Goal: Transaction & Acquisition: Book appointment/travel/reservation

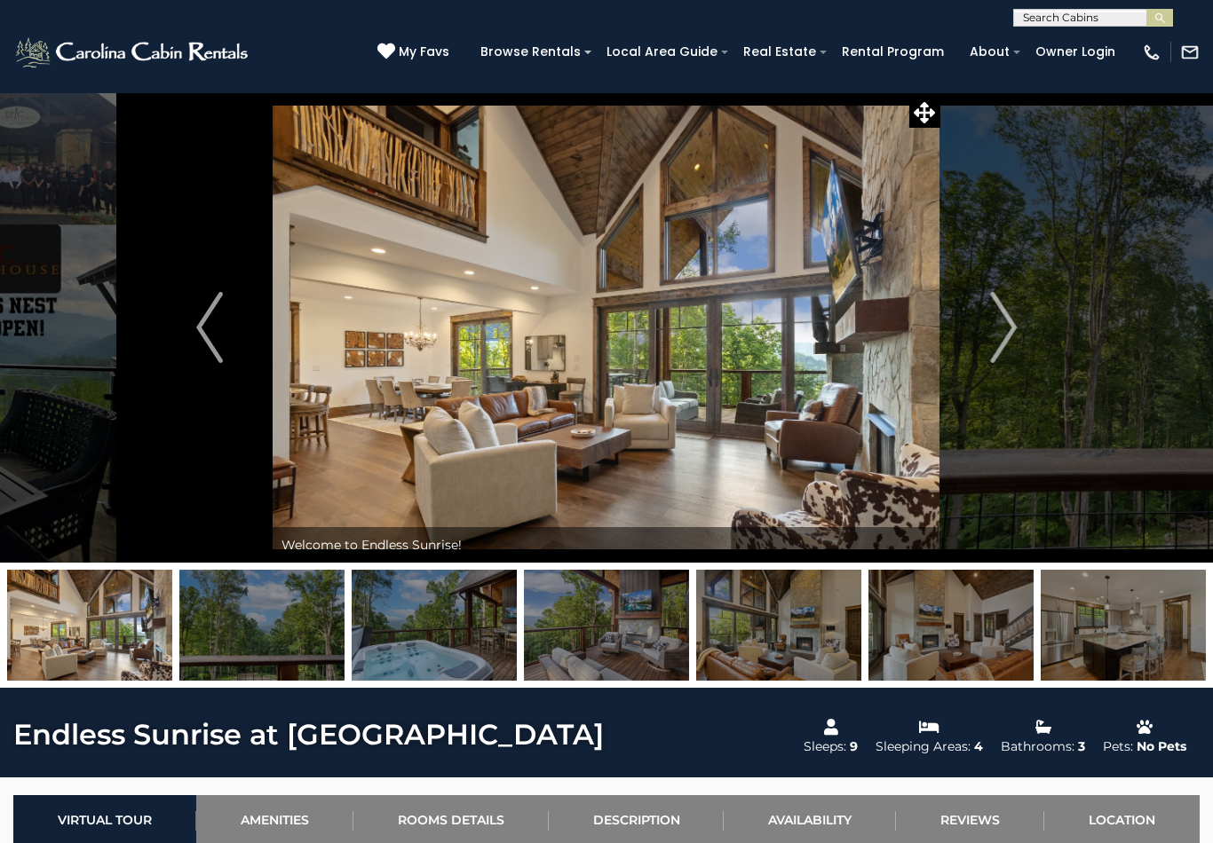
click at [1071, 20] on input "text" at bounding box center [1091, 21] width 155 height 18
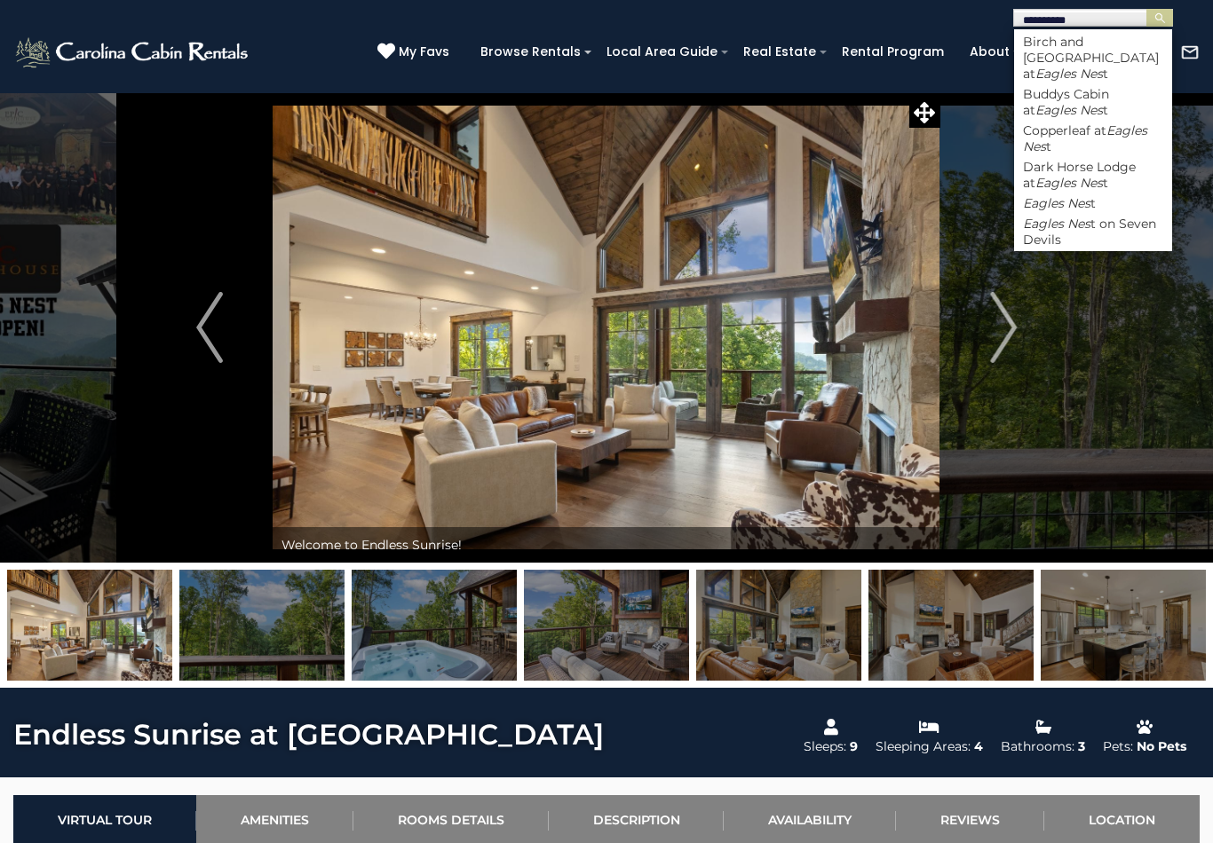
type input "**********"
click at [1159, 18] on button "submit" at bounding box center [1159, 18] width 27 height 18
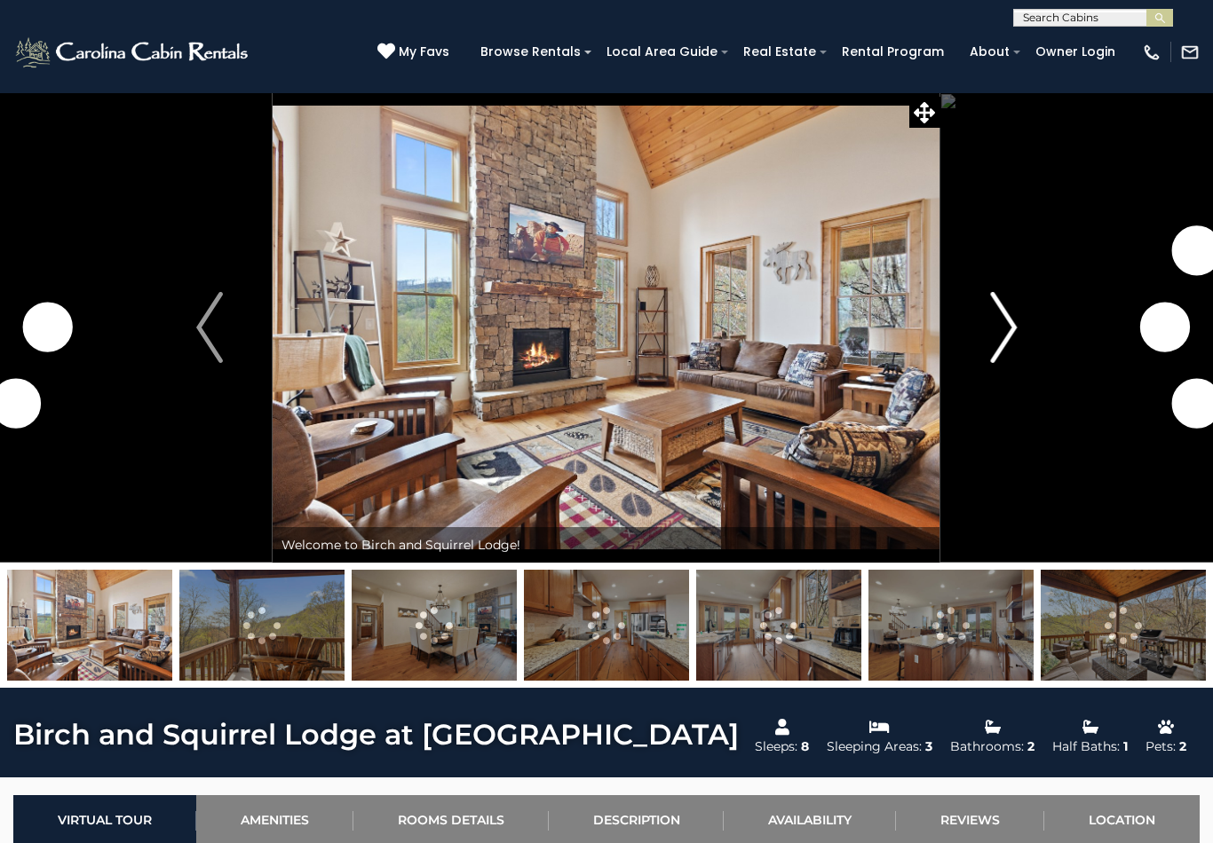
click at [1005, 332] on img "Next" at bounding box center [1003, 327] width 27 height 71
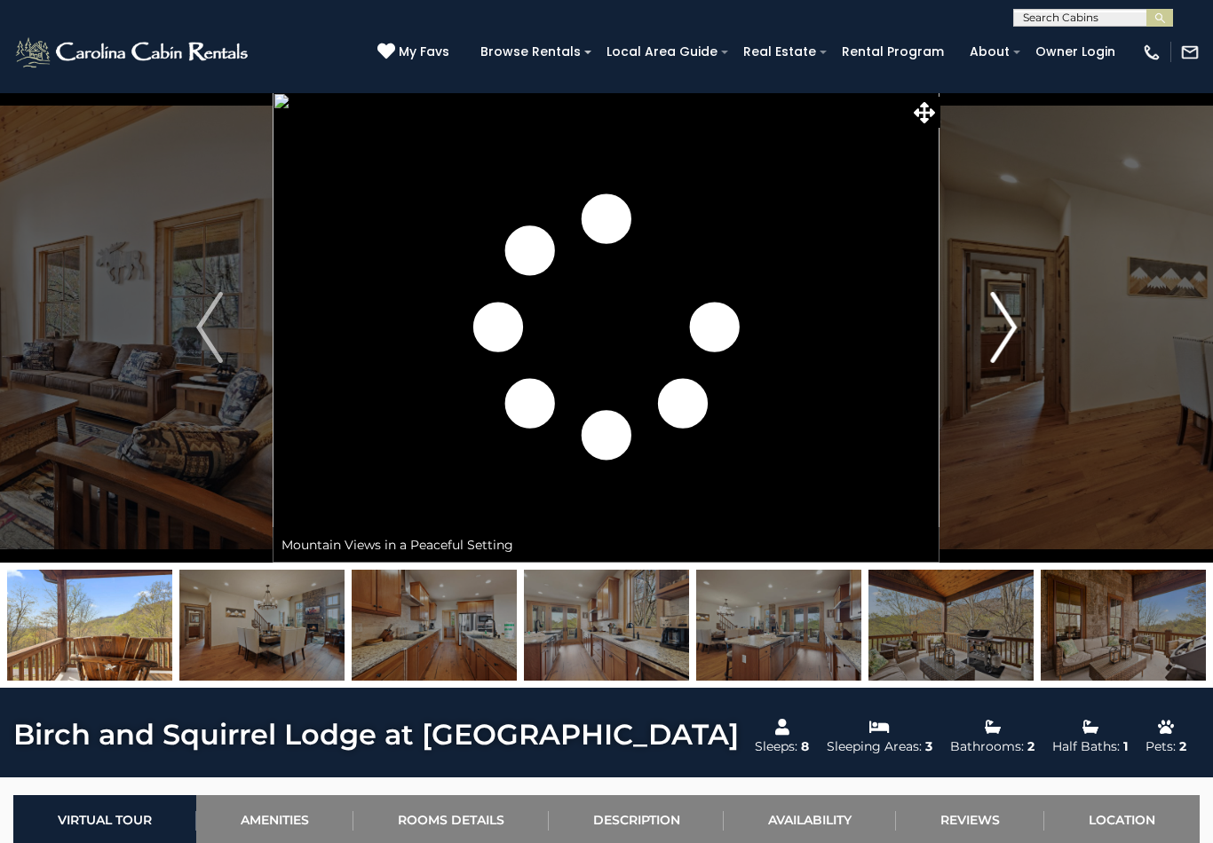
click at [1002, 330] on img "Next" at bounding box center [1003, 327] width 27 height 71
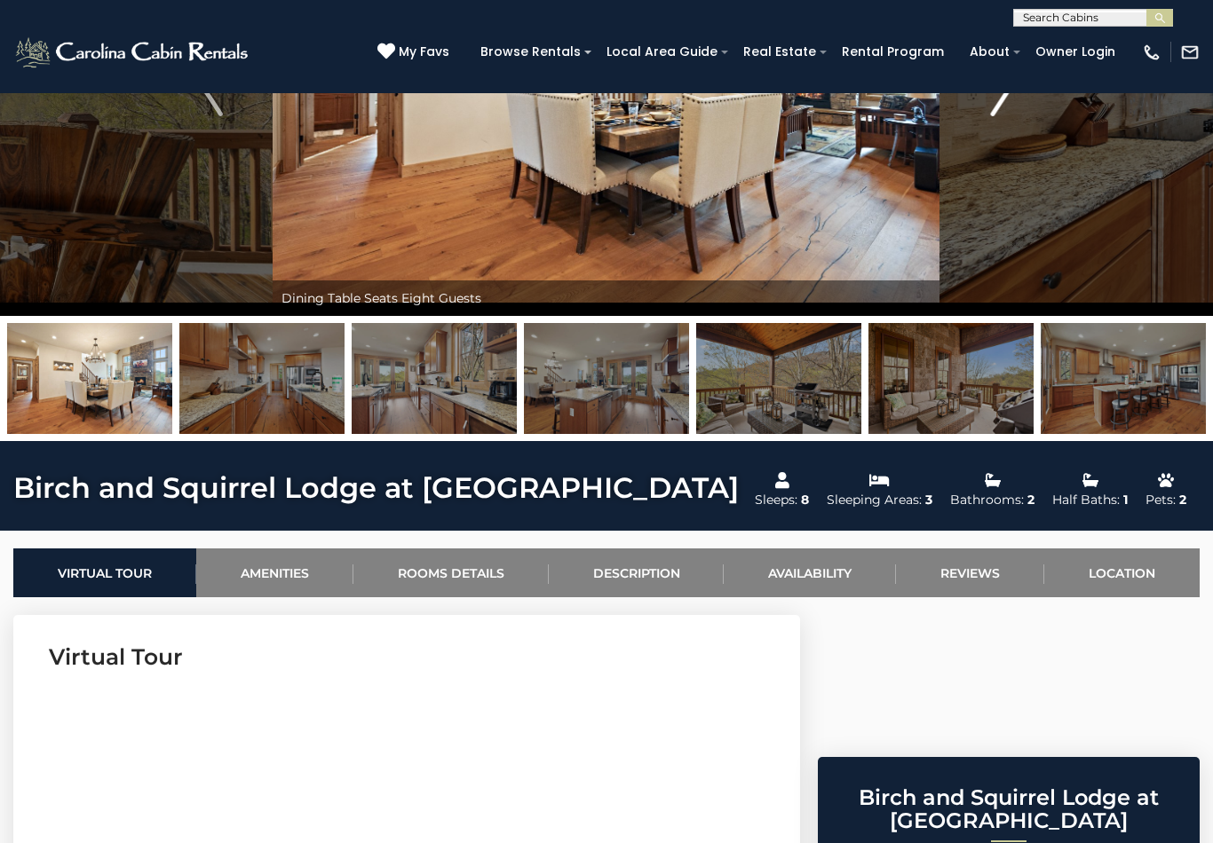
scroll to position [10, 0]
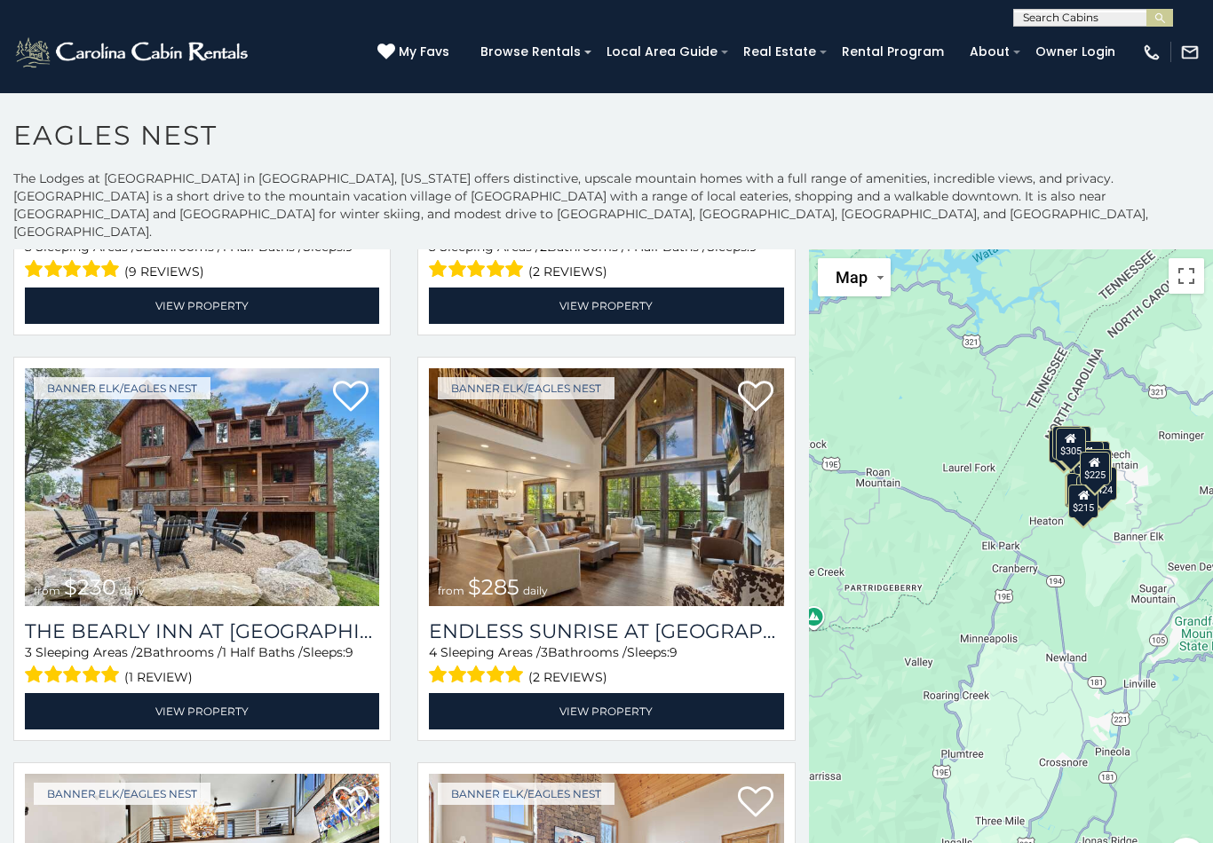
scroll to position [1126, 0]
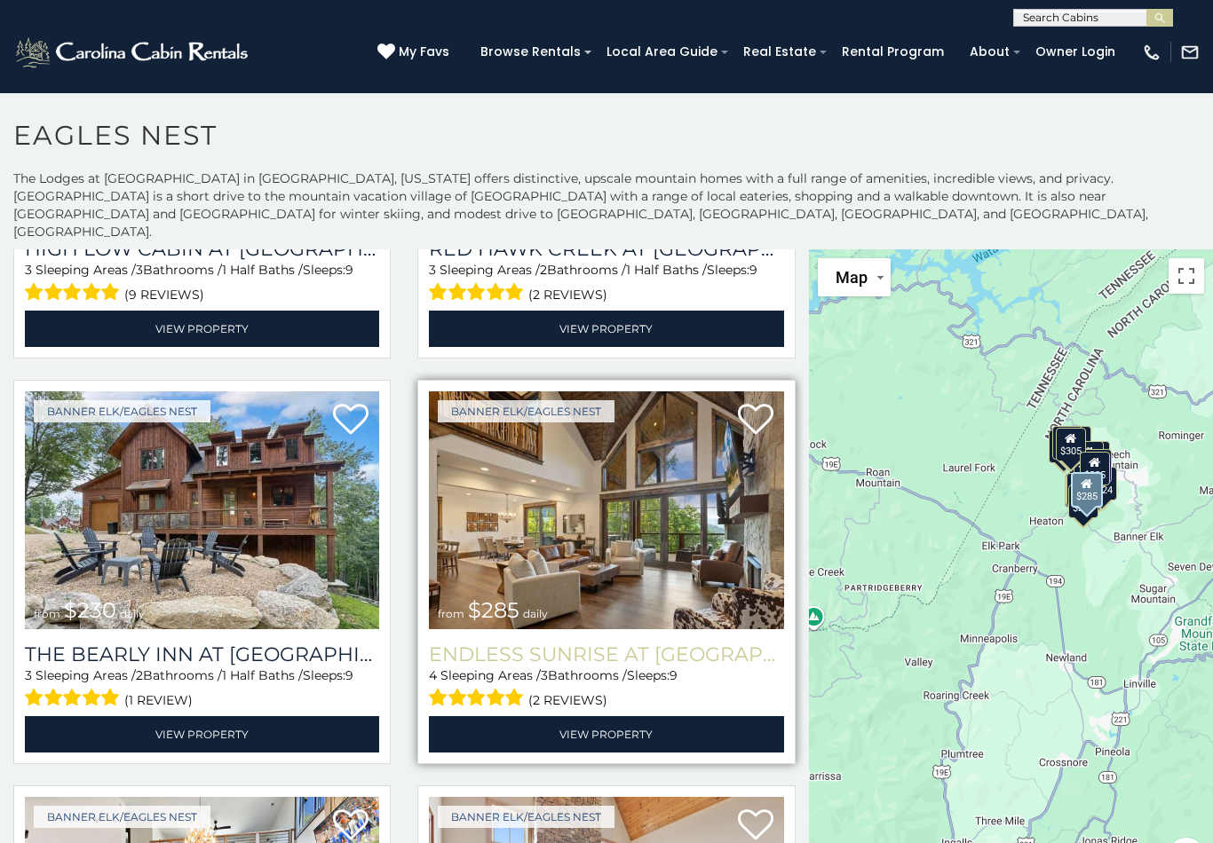
click at [678, 643] on h3 "Endless Sunrise at Eagles Nest" at bounding box center [606, 655] width 354 height 24
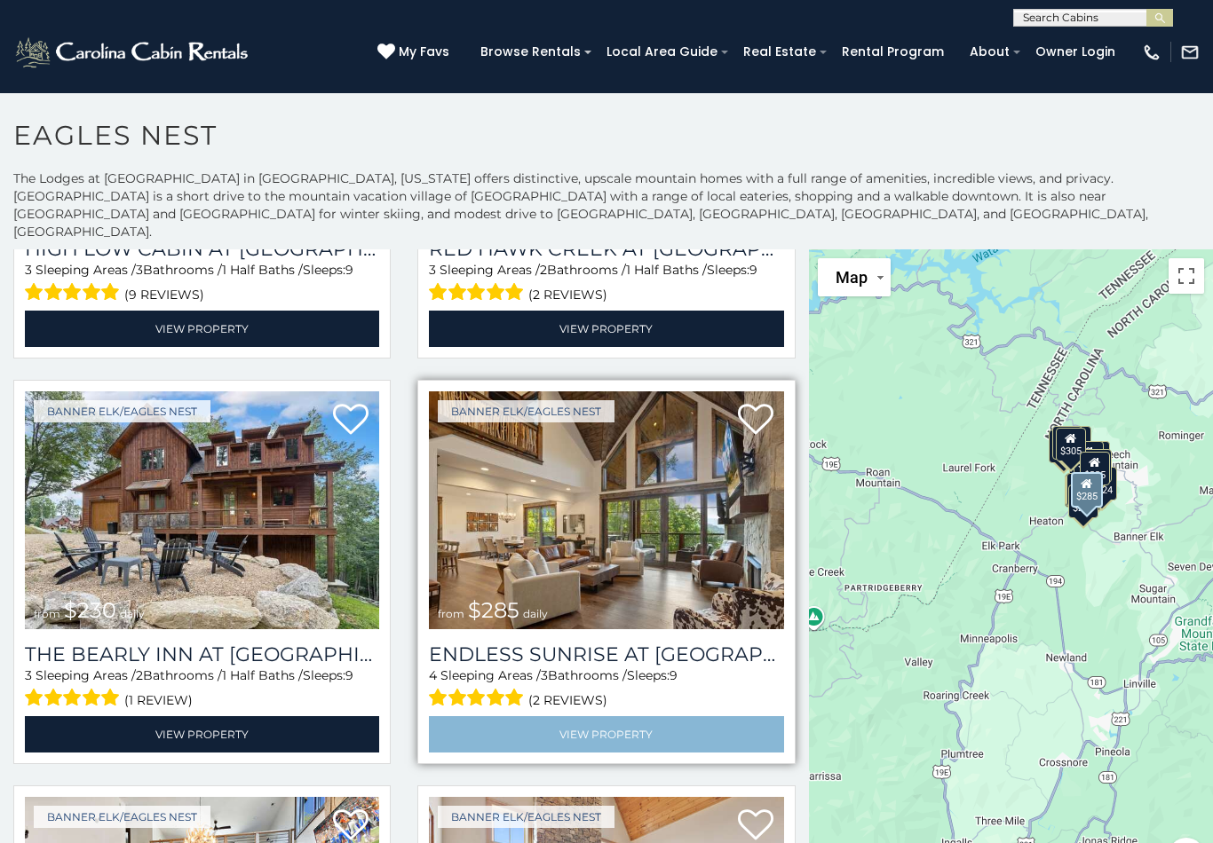
click at [652, 716] on link "View Property" at bounding box center [606, 734] width 354 height 36
click at [653, 716] on link "View Property" at bounding box center [606, 734] width 354 height 36
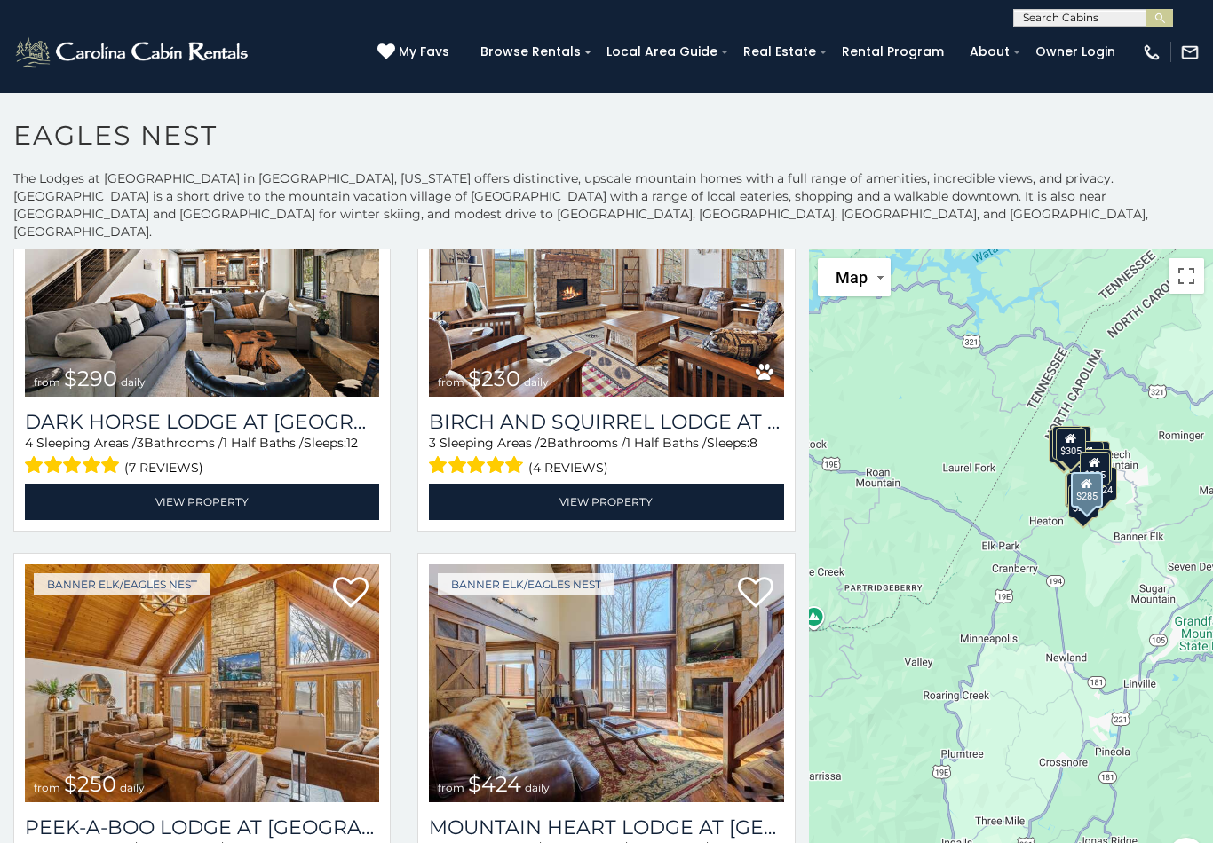
scroll to position [1758, 0]
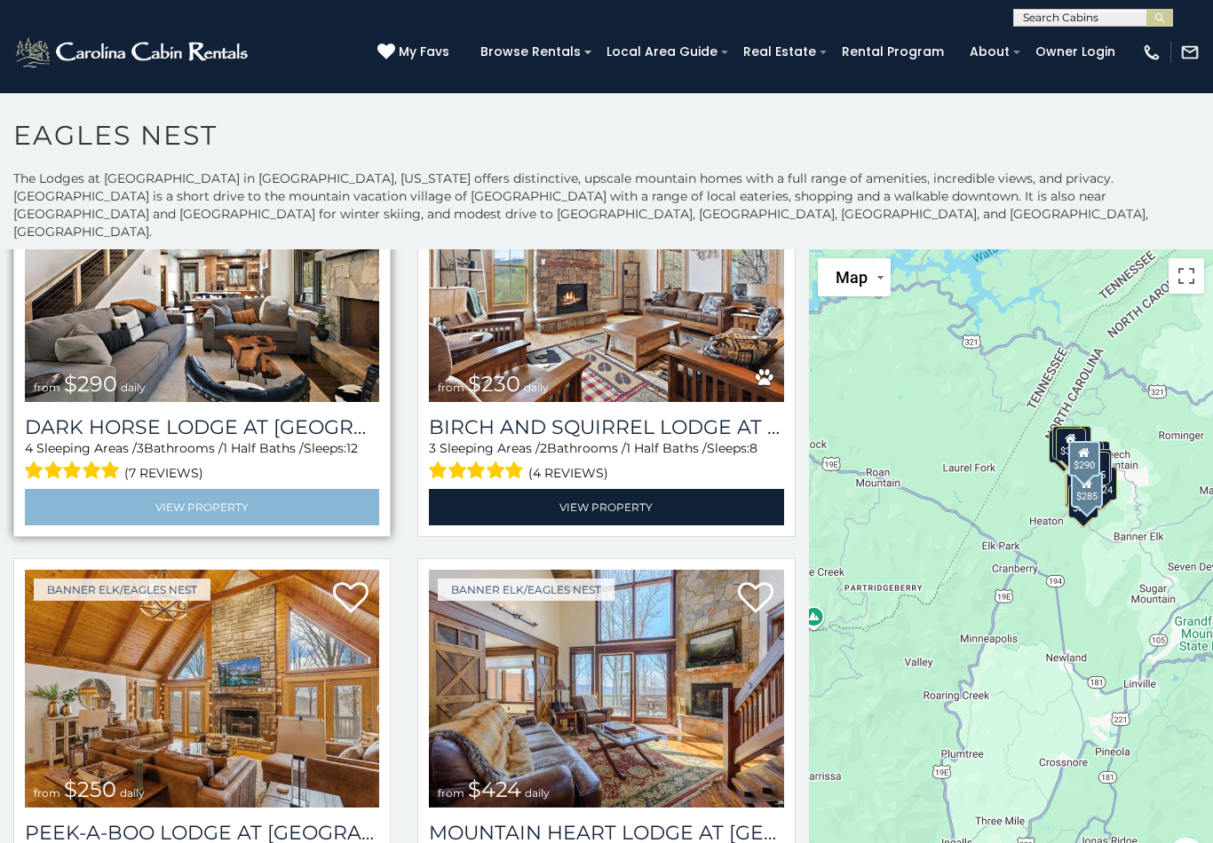
click at [257, 489] on link "View Property" at bounding box center [202, 507] width 354 height 36
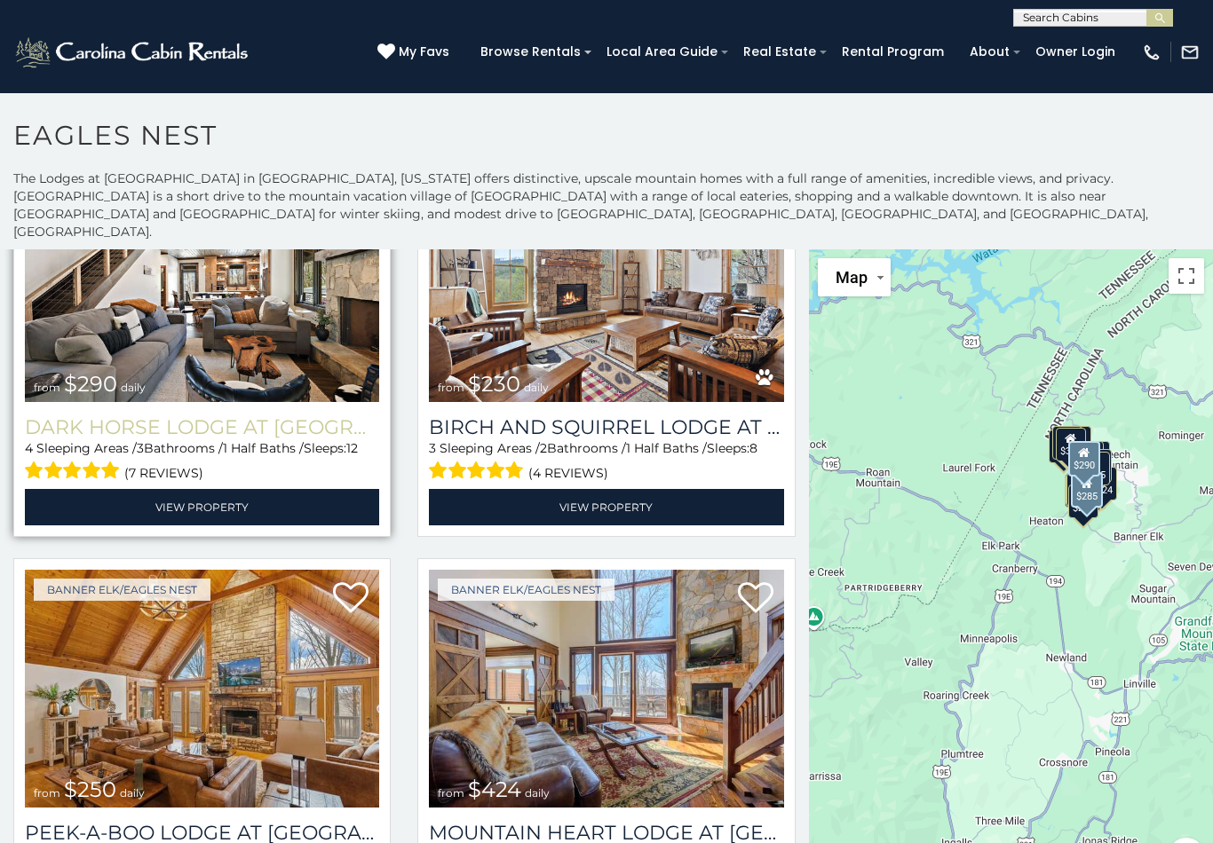
click at [308, 418] on h3 "Dark Horse Lodge at Eagles Nest" at bounding box center [202, 427] width 354 height 24
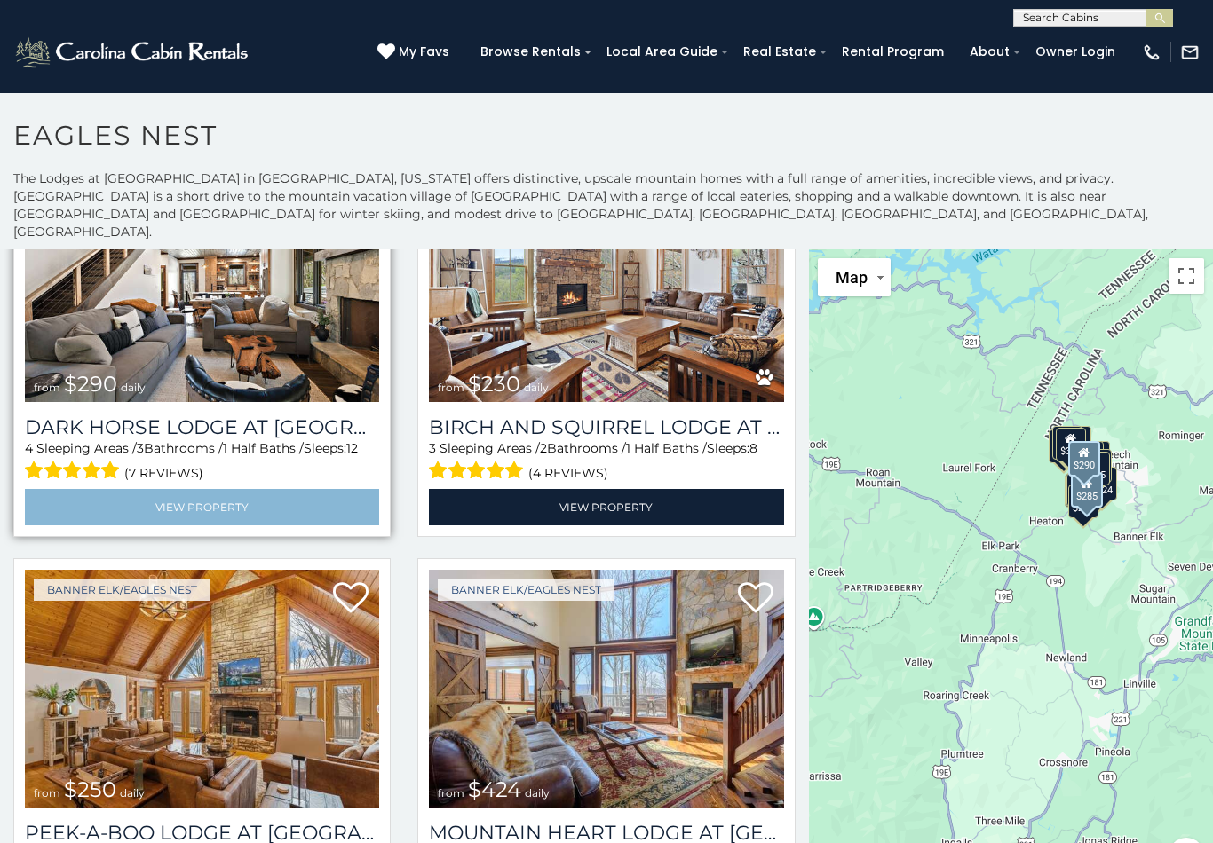
click at [322, 510] on link "View Property" at bounding box center [202, 507] width 354 height 36
click at [294, 489] on link "View Property" at bounding box center [202, 507] width 354 height 36
click at [290, 509] on link "View Property" at bounding box center [202, 507] width 354 height 36
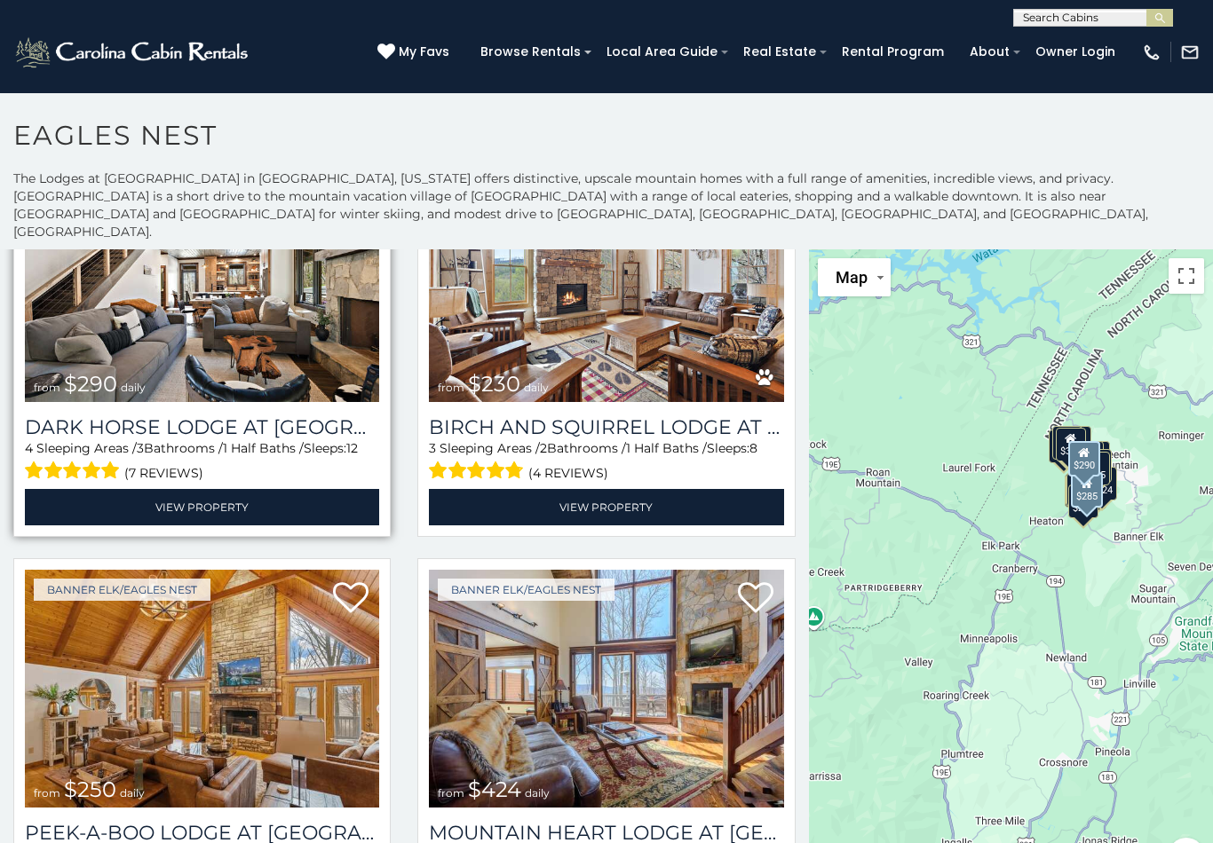
click at [321, 383] on img at bounding box center [202, 284] width 354 height 238
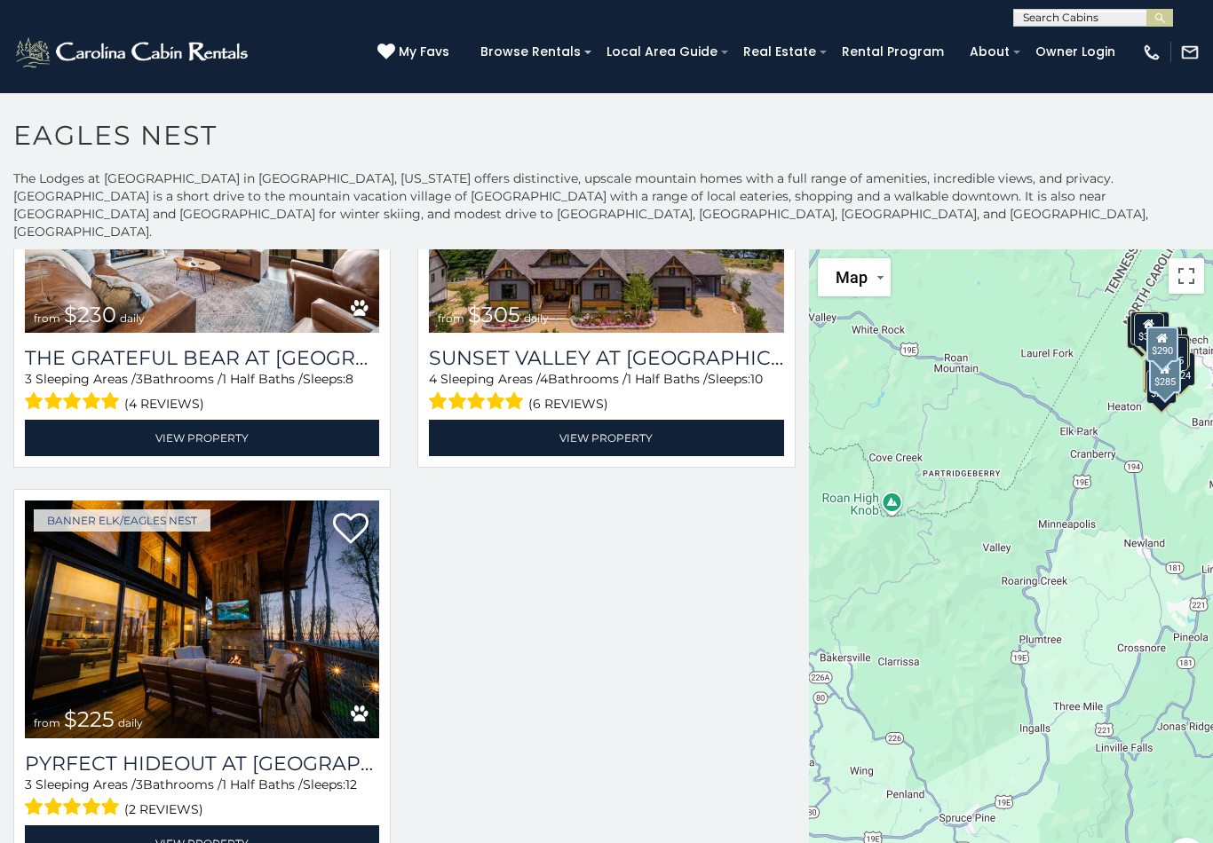
scroll to position [3452, 0]
click at [288, 719] on img at bounding box center [202, 620] width 354 height 238
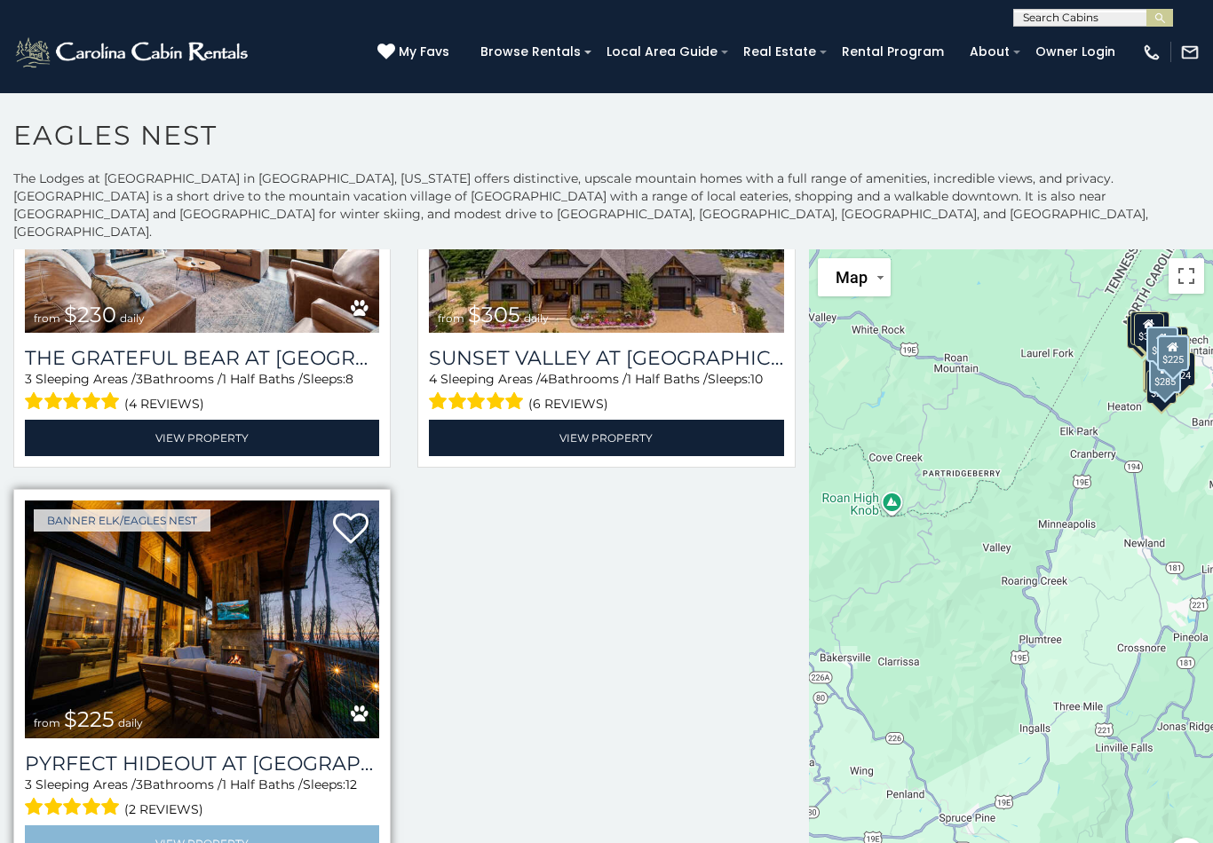
click at [289, 826] on link "View Property" at bounding box center [202, 844] width 354 height 36
click at [332, 833] on link "View Property" at bounding box center [202, 844] width 354 height 36
click at [344, 828] on link "View Property" at bounding box center [202, 844] width 354 height 36
click at [314, 718] on img at bounding box center [202, 620] width 354 height 238
click at [131, 718] on span "from $225 daily" at bounding box center [88, 720] width 127 height 36
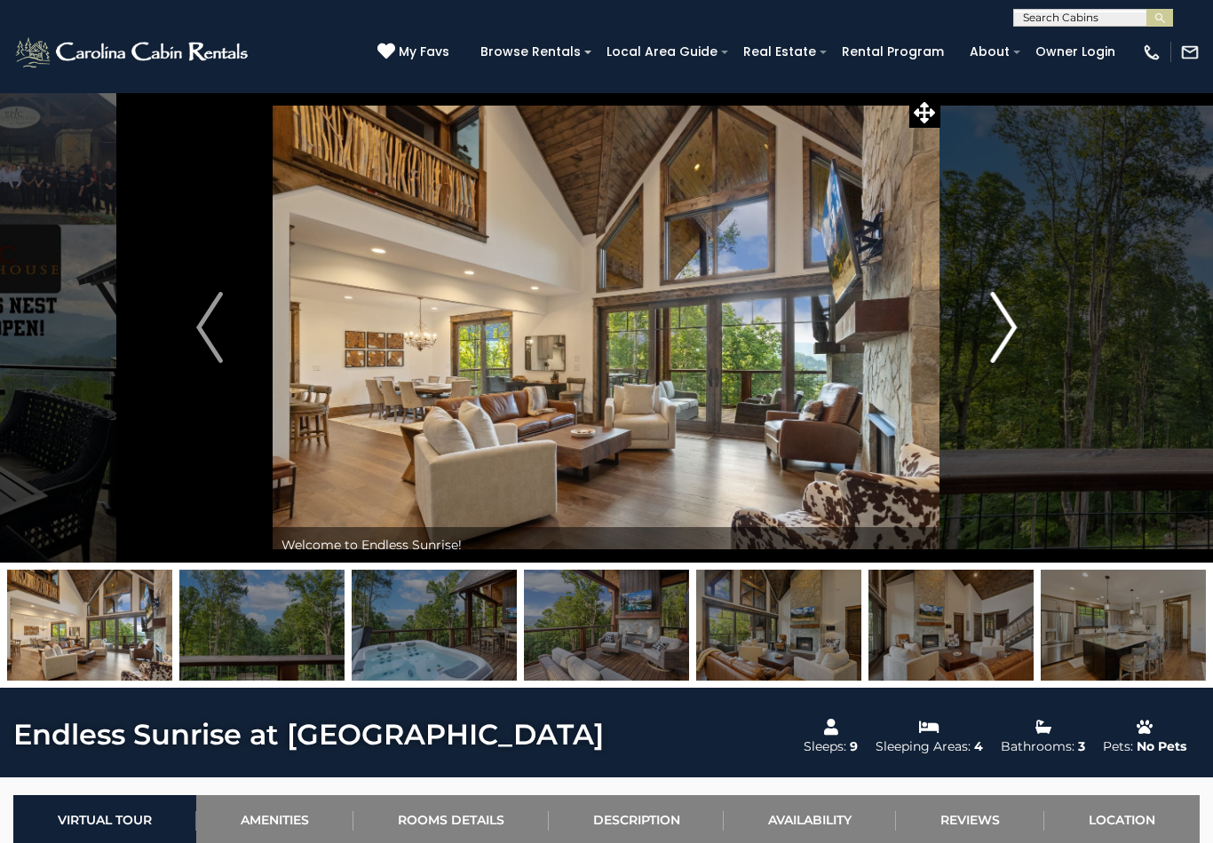
click at [1009, 318] on img "Next" at bounding box center [1003, 327] width 27 height 71
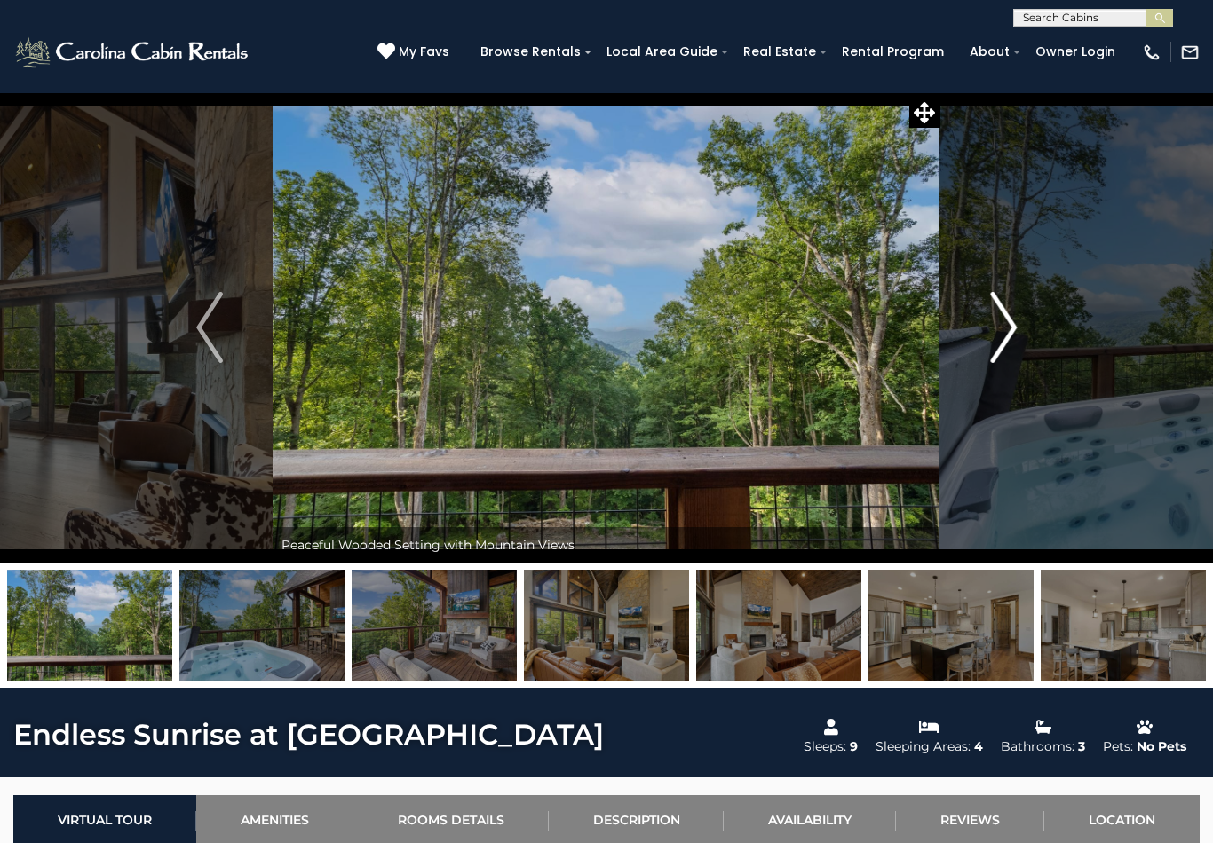
click at [1002, 320] on img "Next" at bounding box center [1003, 327] width 27 height 71
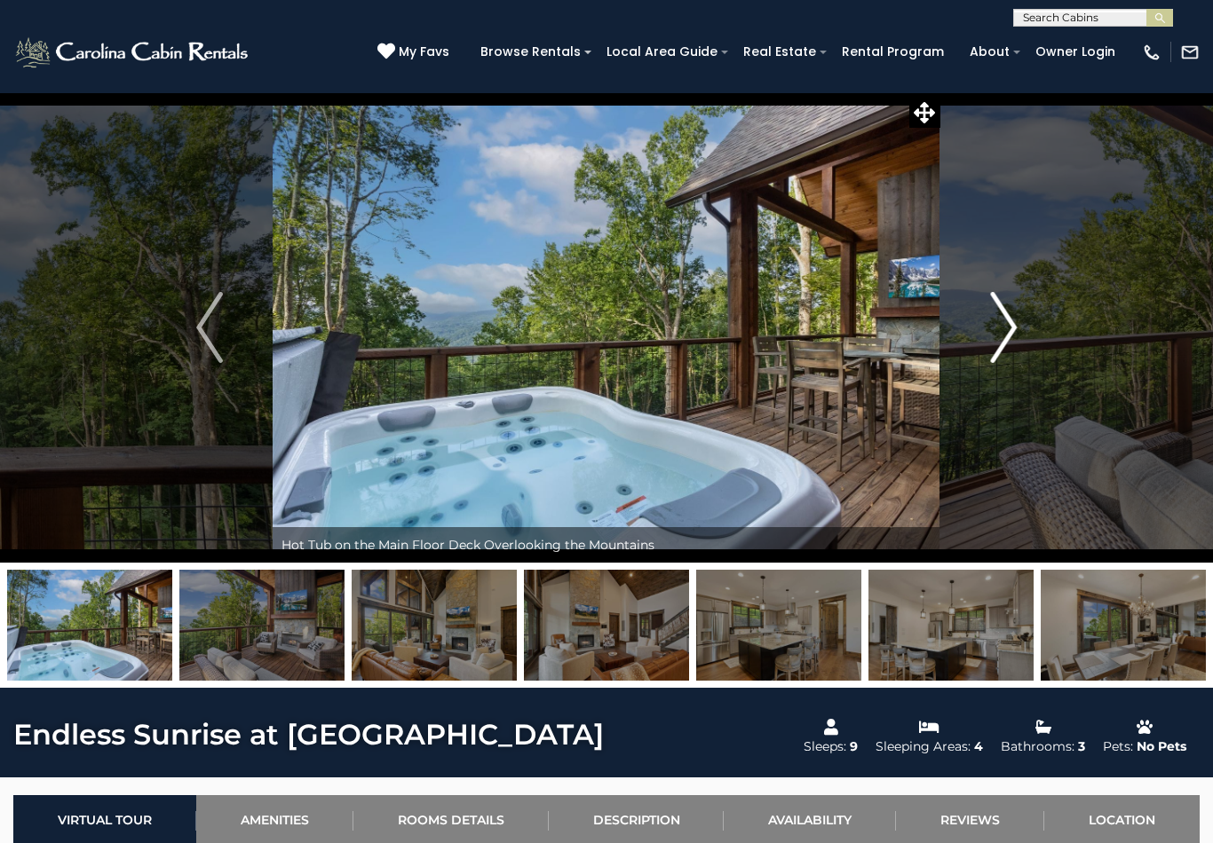
click at [995, 320] on img "Next" at bounding box center [1003, 327] width 27 height 71
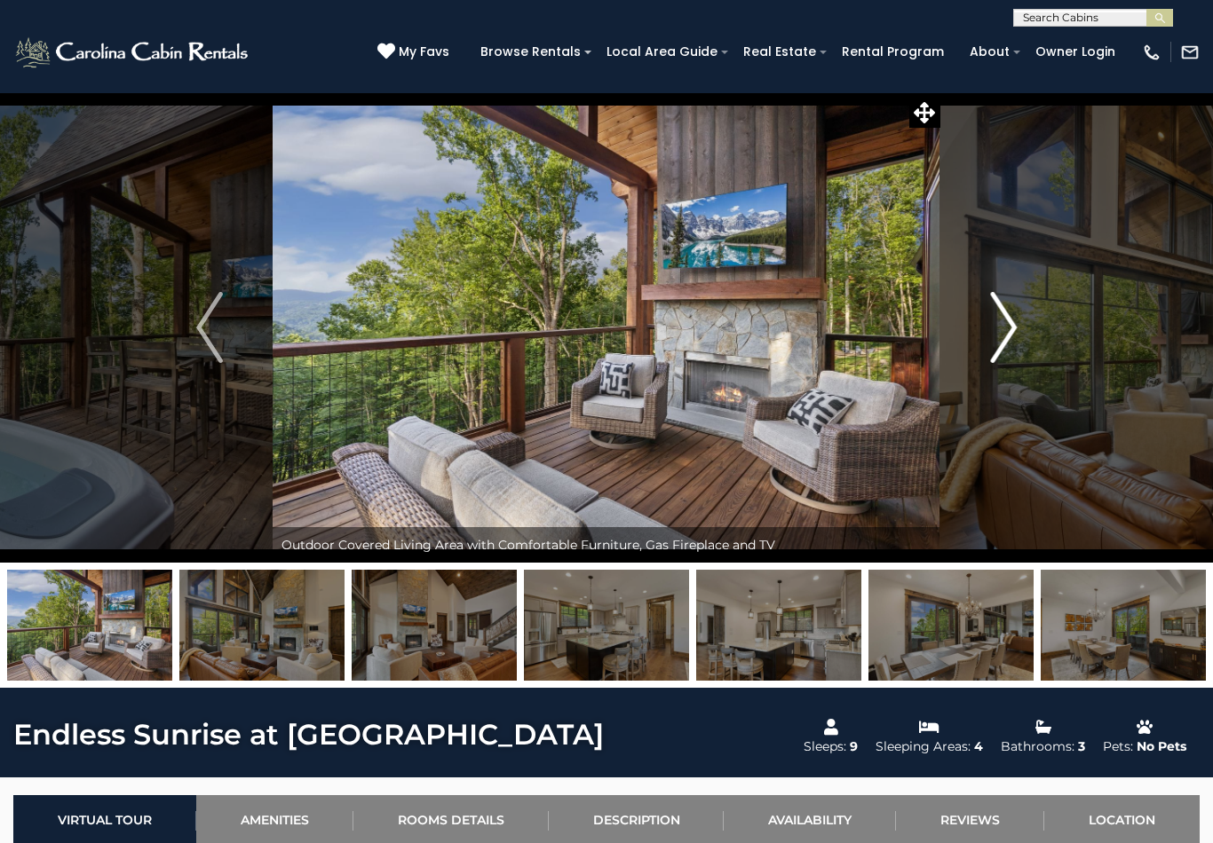
click at [998, 319] on img "Next" at bounding box center [1003, 327] width 27 height 71
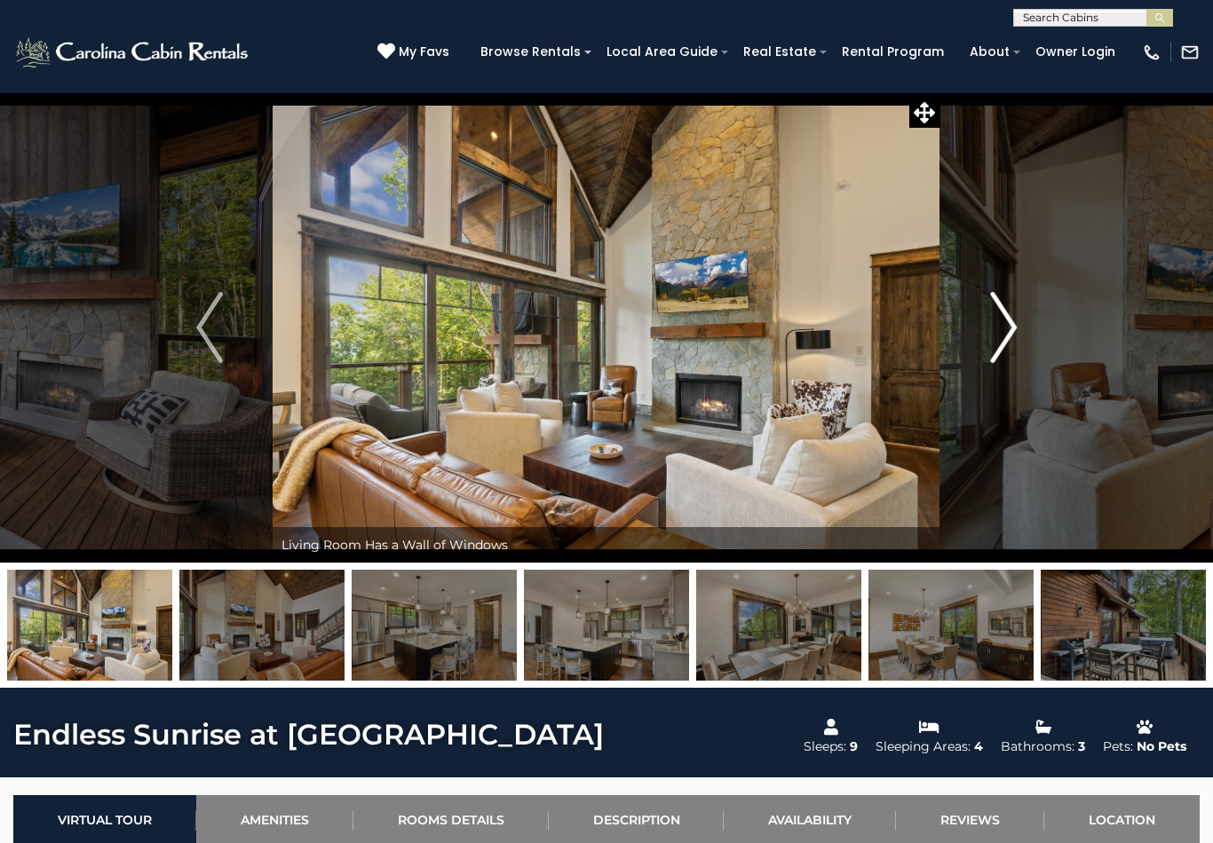
click at [991, 319] on img "Next" at bounding box center [1003, 327] width 27 height 71
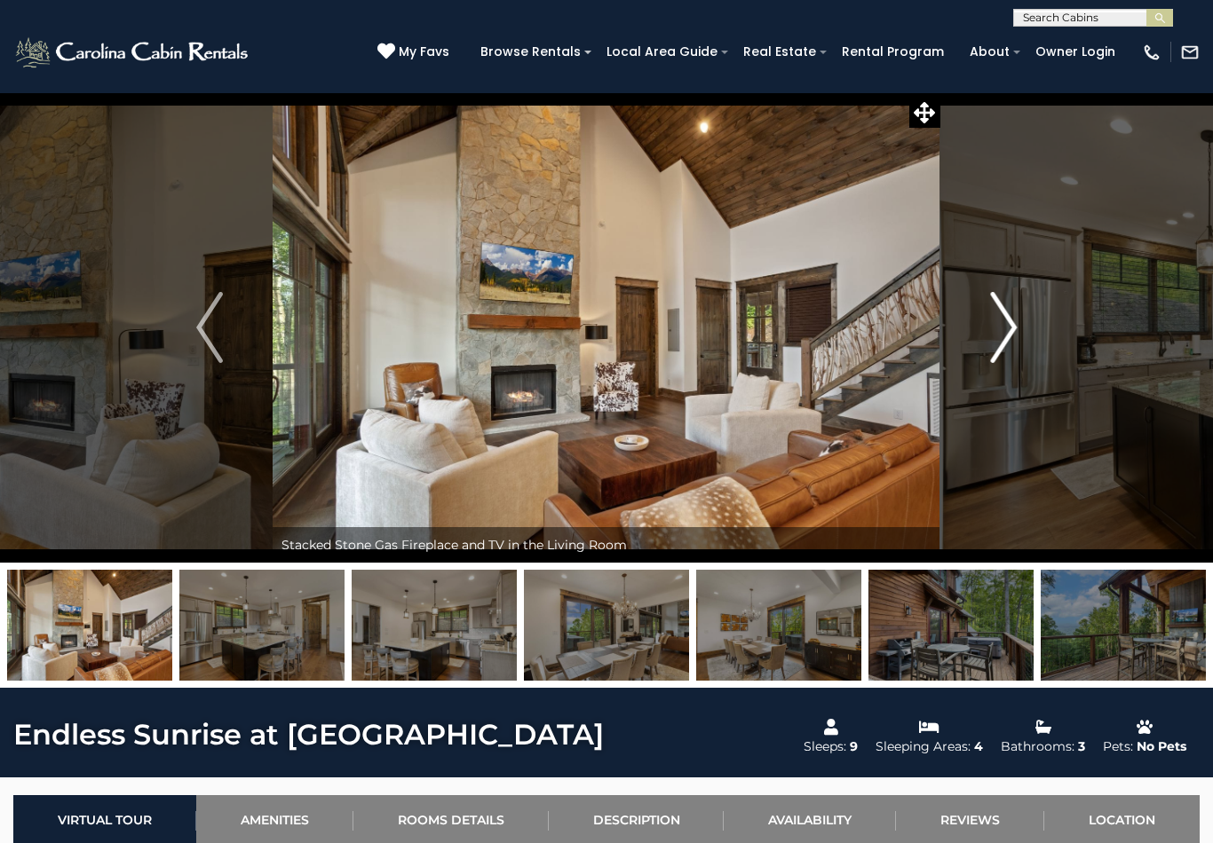
click at [992, 321] on img "Next" at bounding box center [1003, 327] width 27 height 71
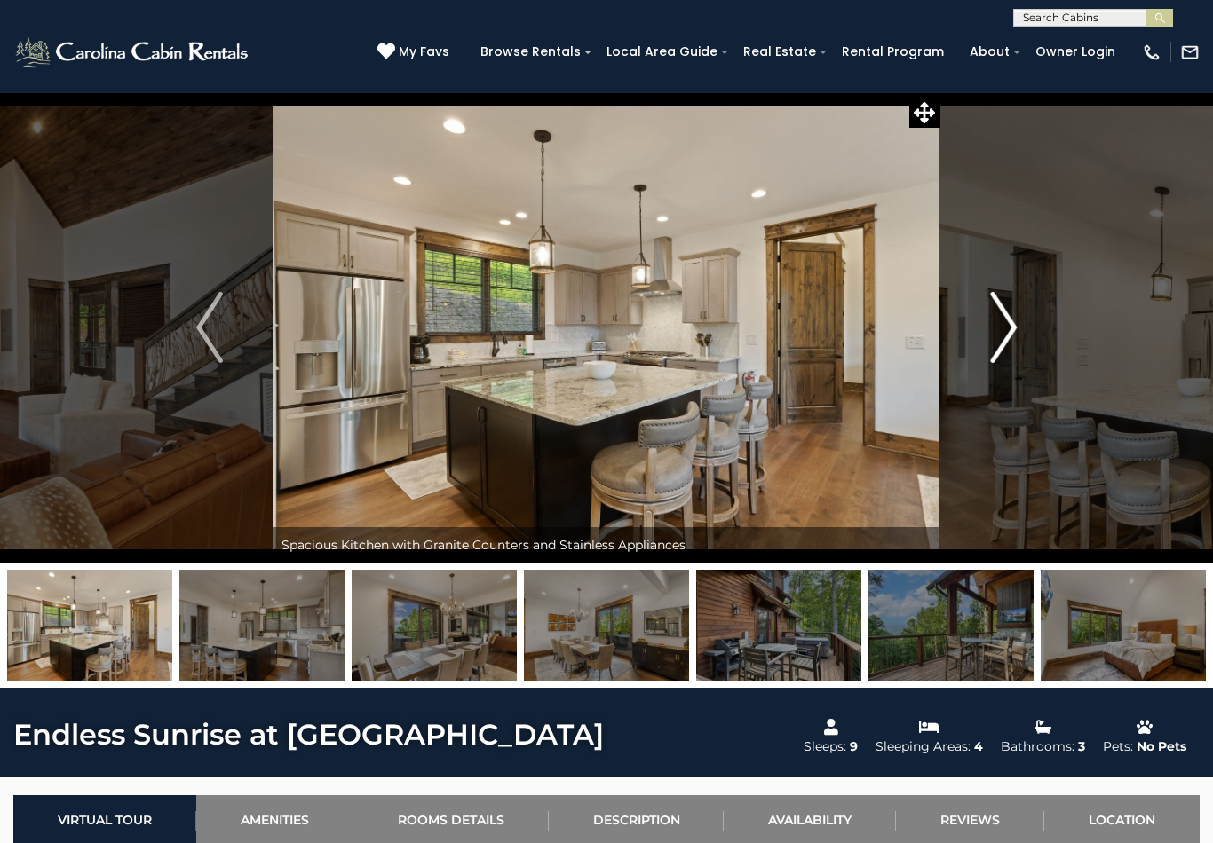
click at [988, 325] on button "Next" at bounding box center [1003, 327] width 126 height 470
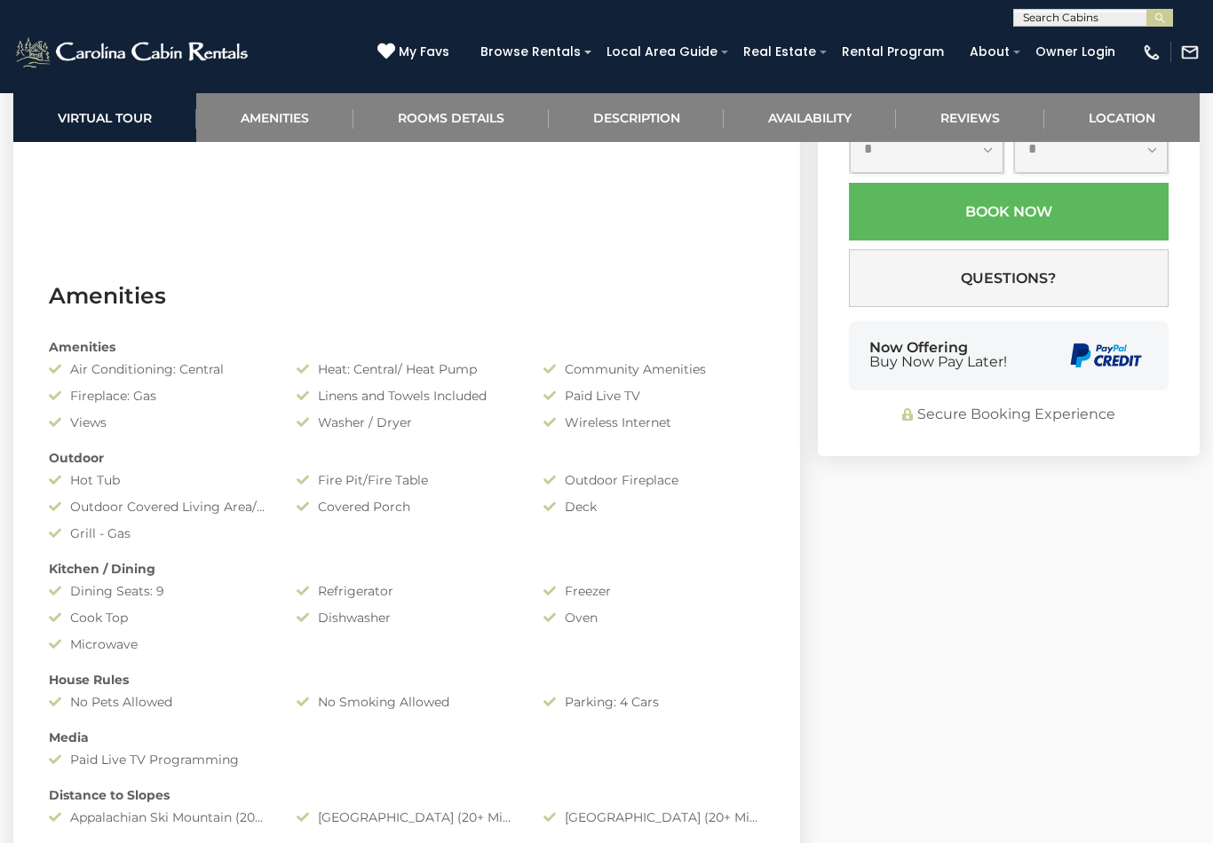
scroll to position [1102, 0]
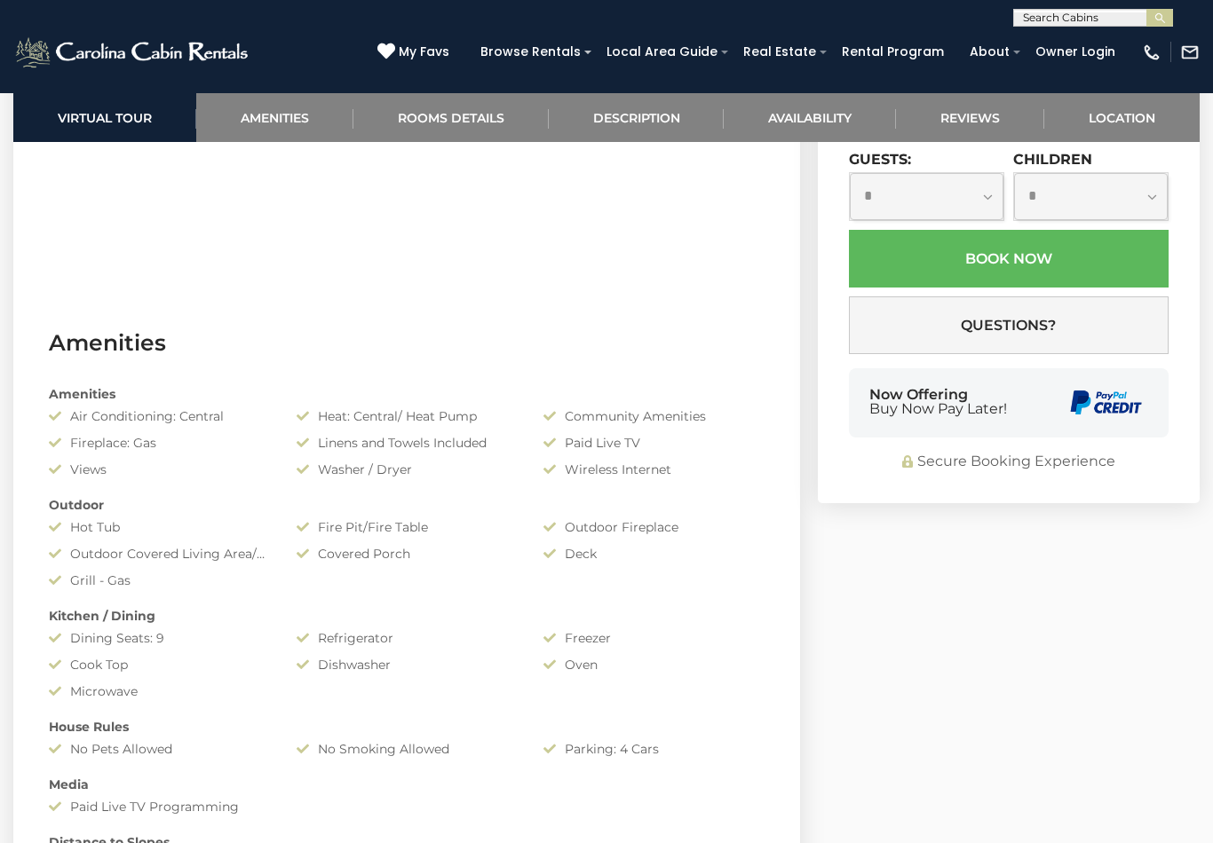
click at [954, 142] on input "text" at bounding box center [926, 117] width 155 height 49
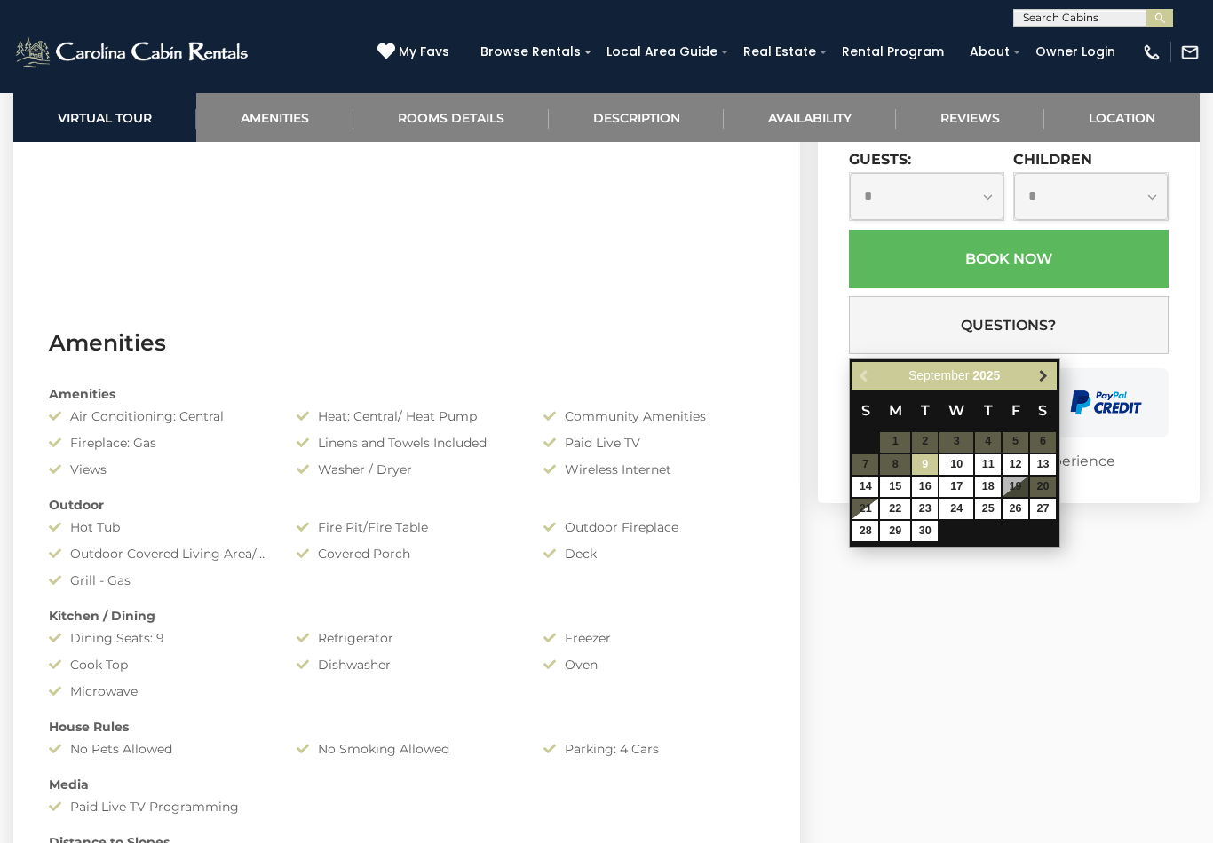
click at [1039, 386] on link "Next" at bounding box center [1043, 376] width 22 height 22
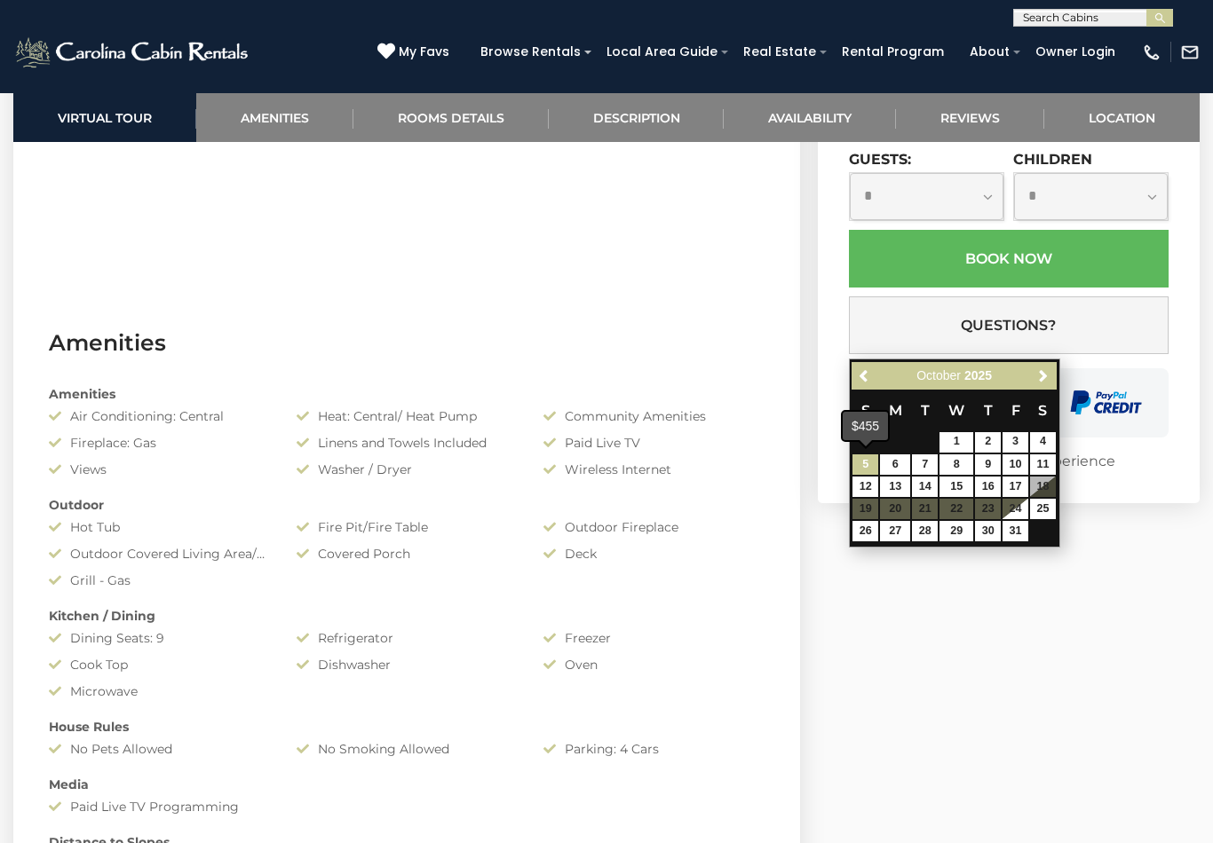
click at [875, 459] on link "5" at bounding box center [865, 464] width 26 height 20
type input "**********"
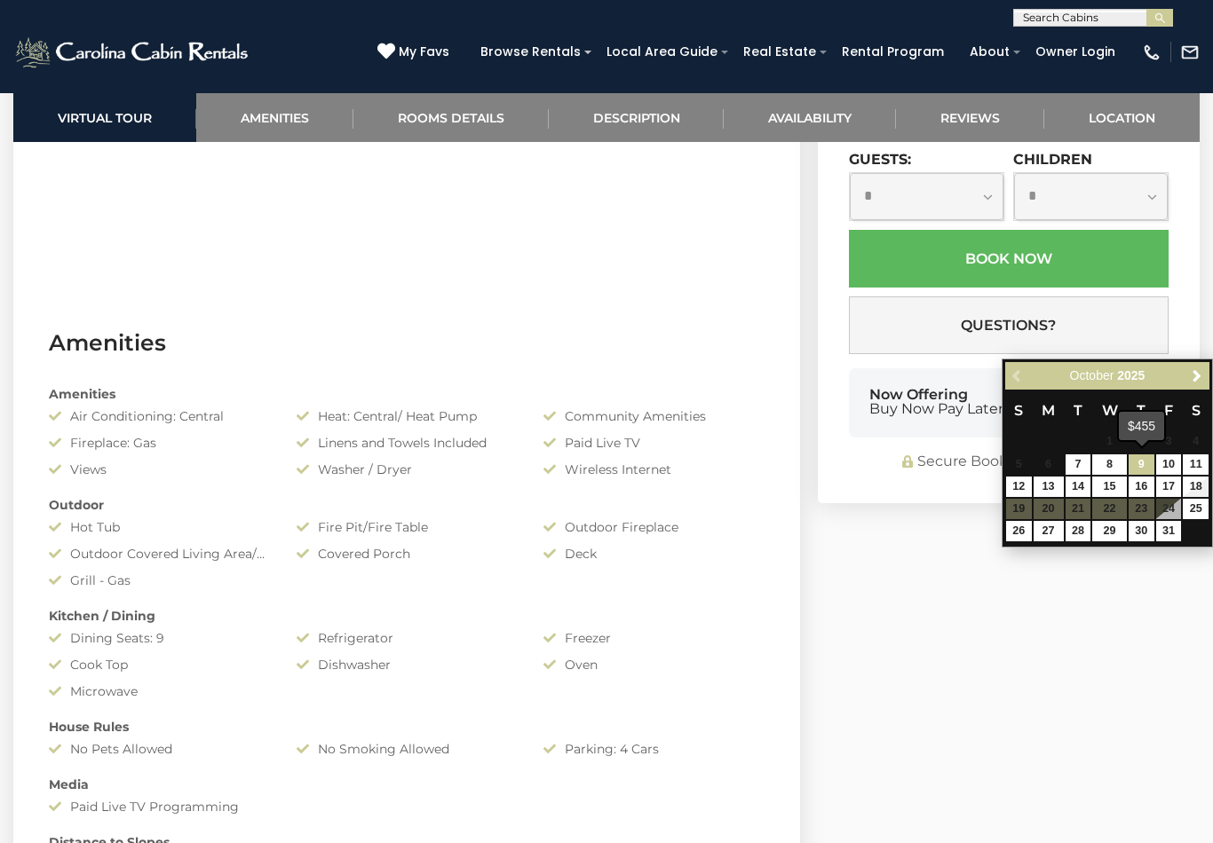
click at [1153, 456] on link "9" at bounding box center [1141, 464] width 26 height 20
type input "**********"
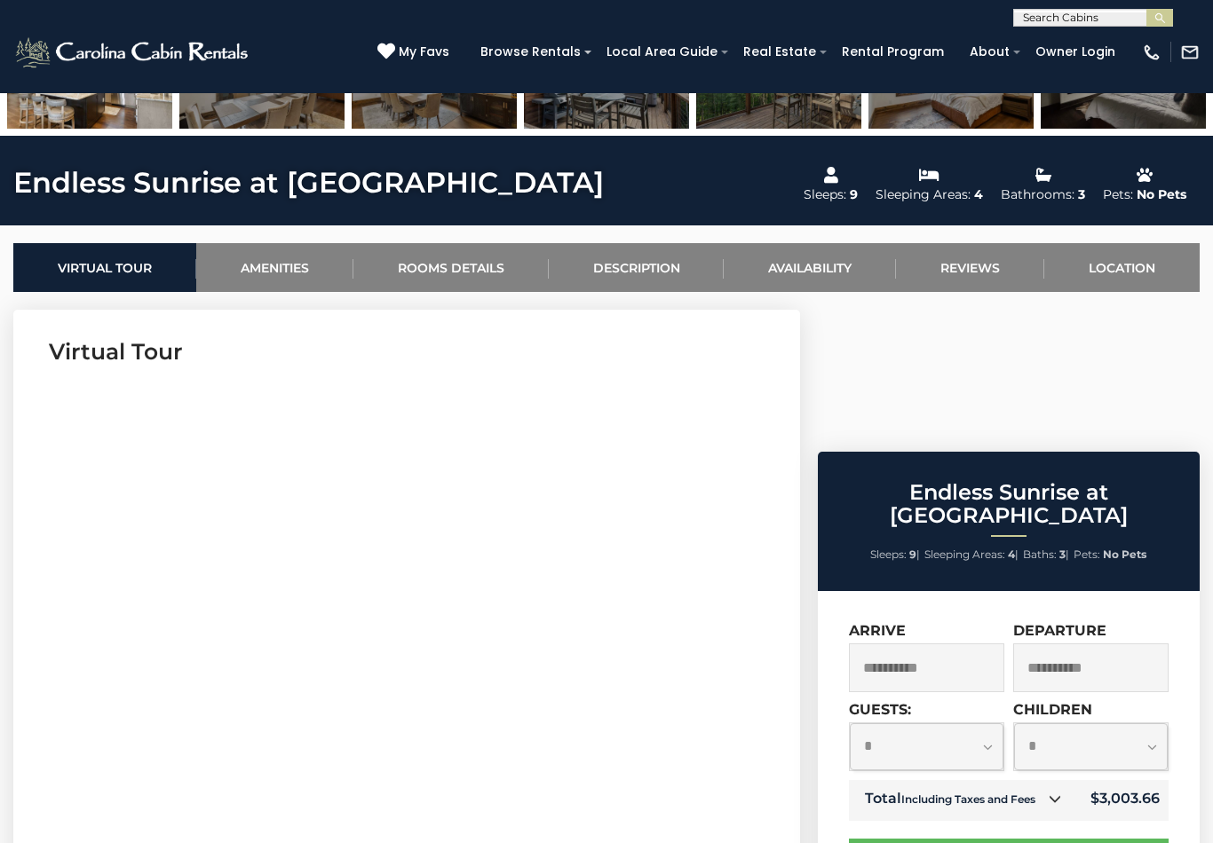
scroll to position [548, 0]
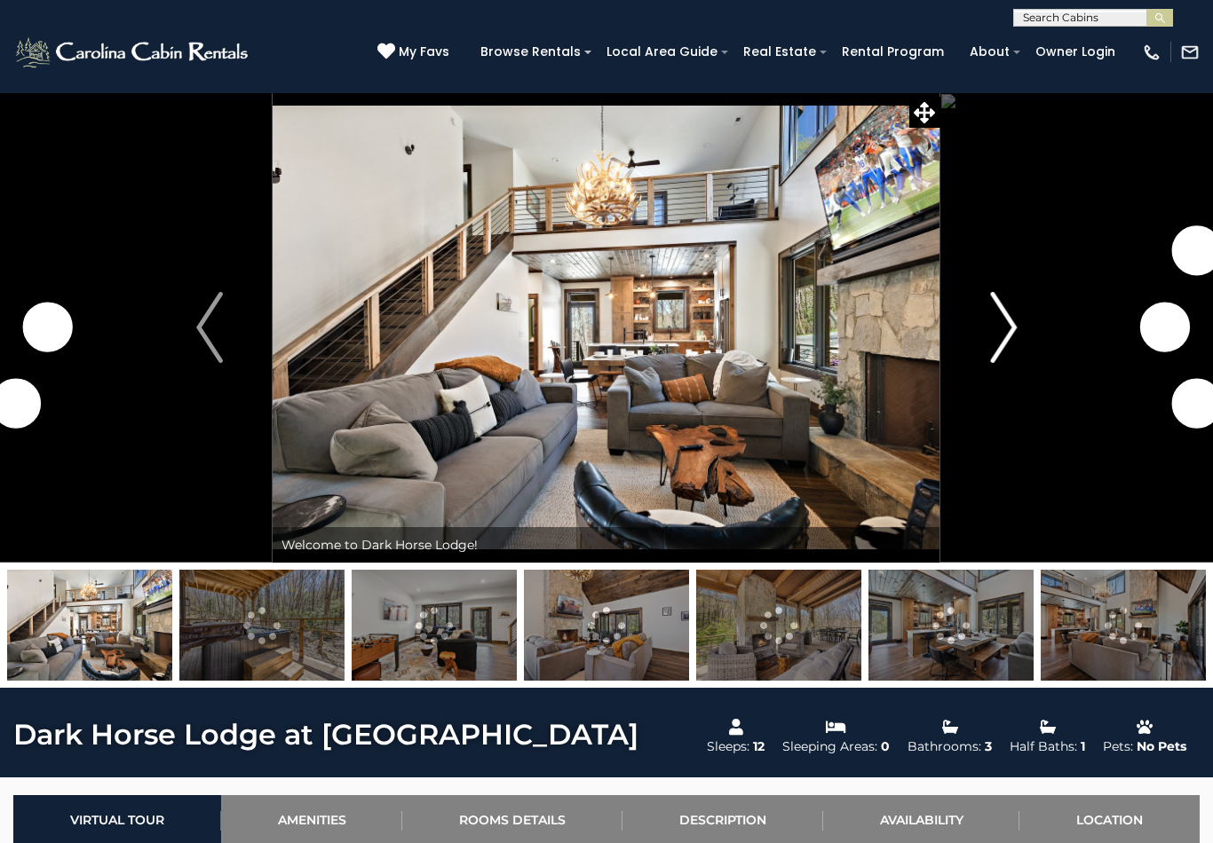
click at [995, 327] on img "Next" at bounding box center [1003, 327] width 27 height 71
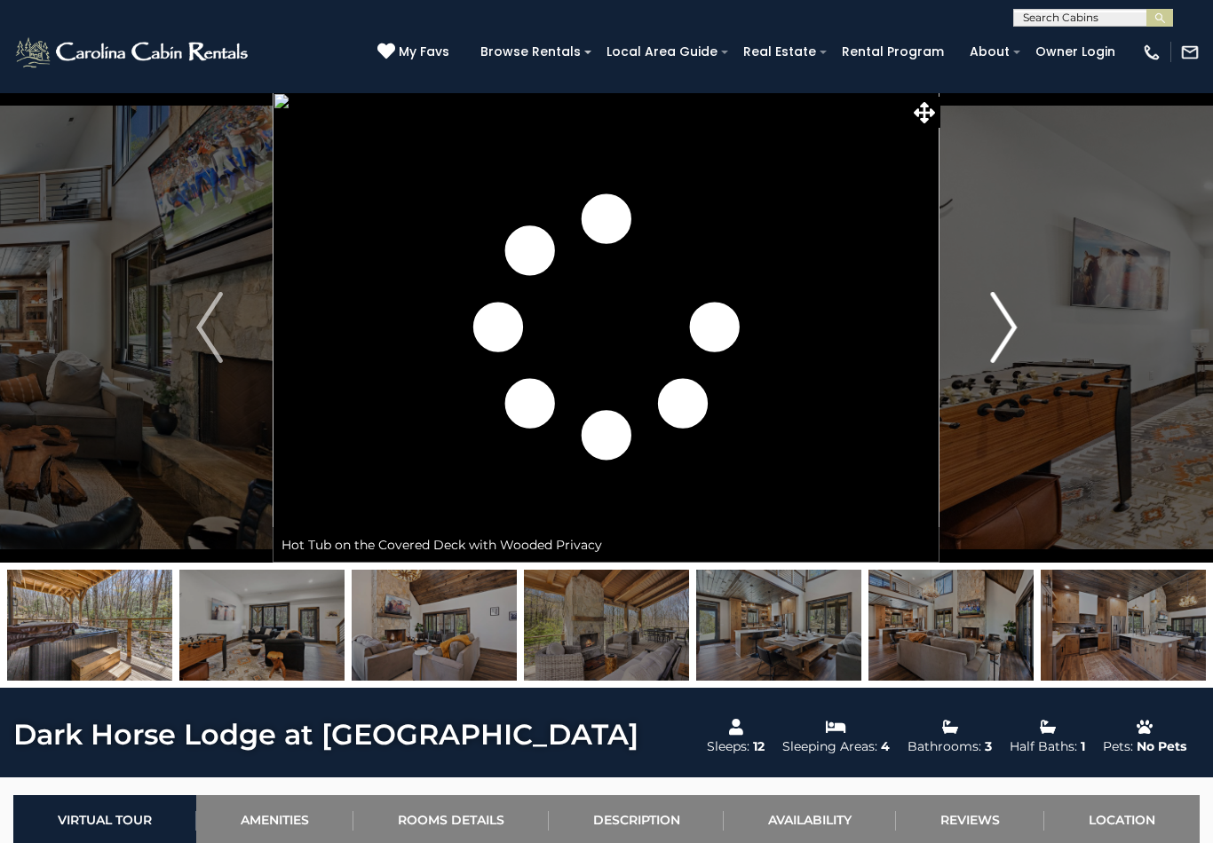
click at [1012, 342] on img "Next" at bounding box center [1003, 327] width 27 height 71
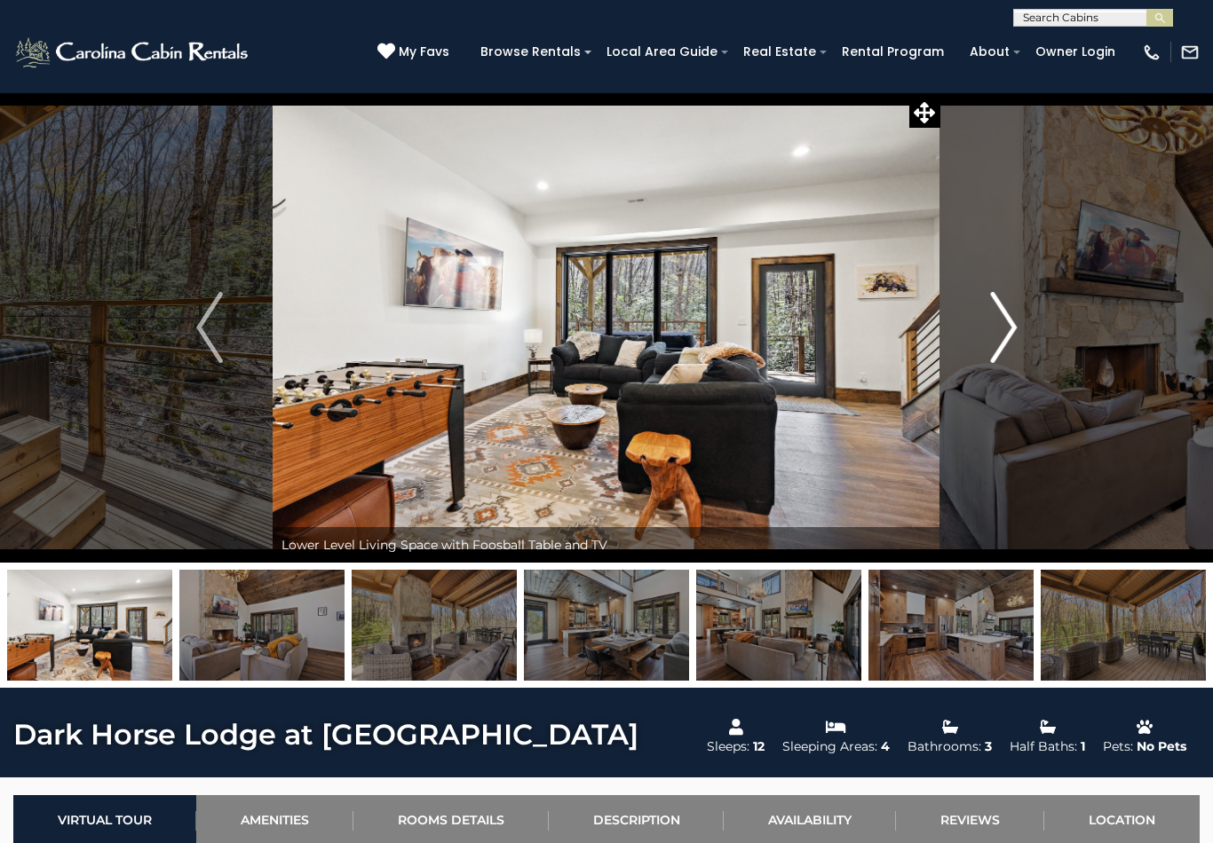
click at [1023, 342] on button "Next" at bounding box center [1003, 327] width 126 height 470
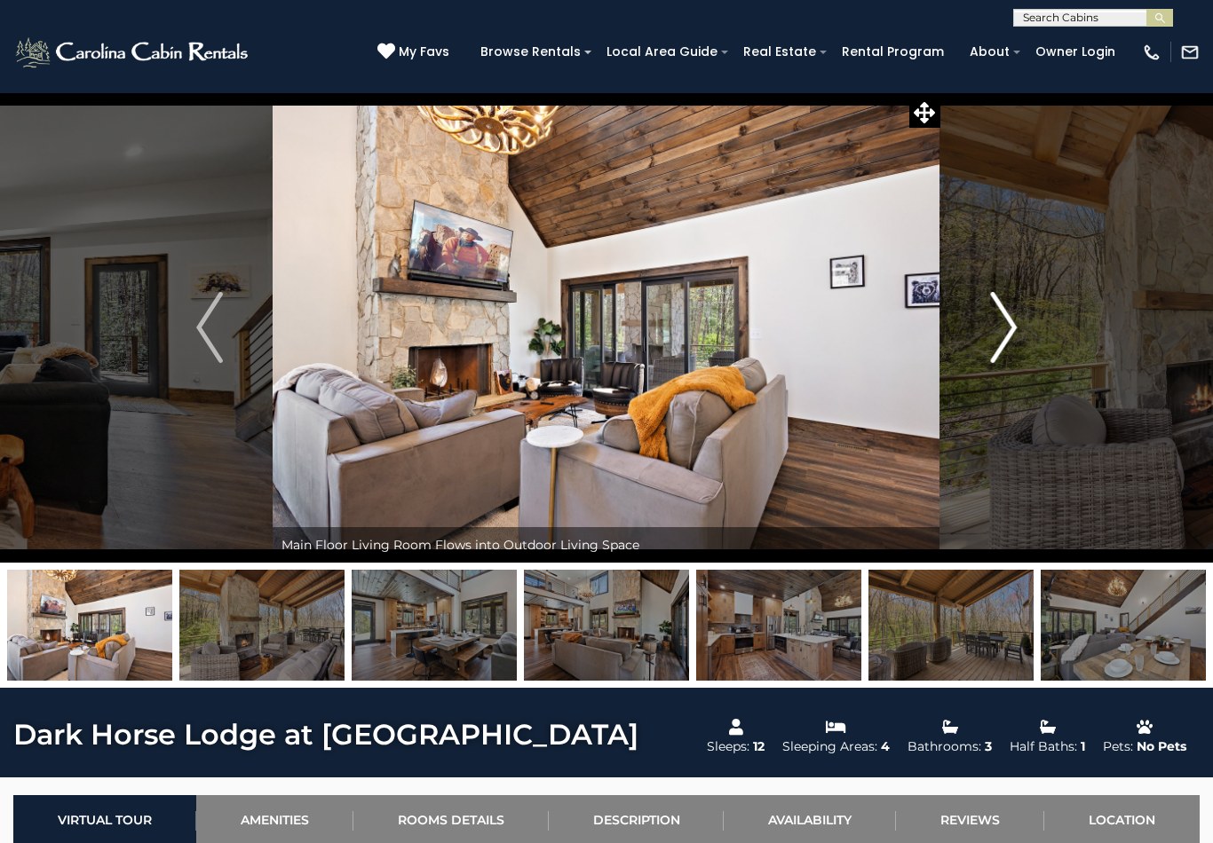
click at [1017, 356] on button "Next" at bounding box center [1003, 327] width 126 height 470
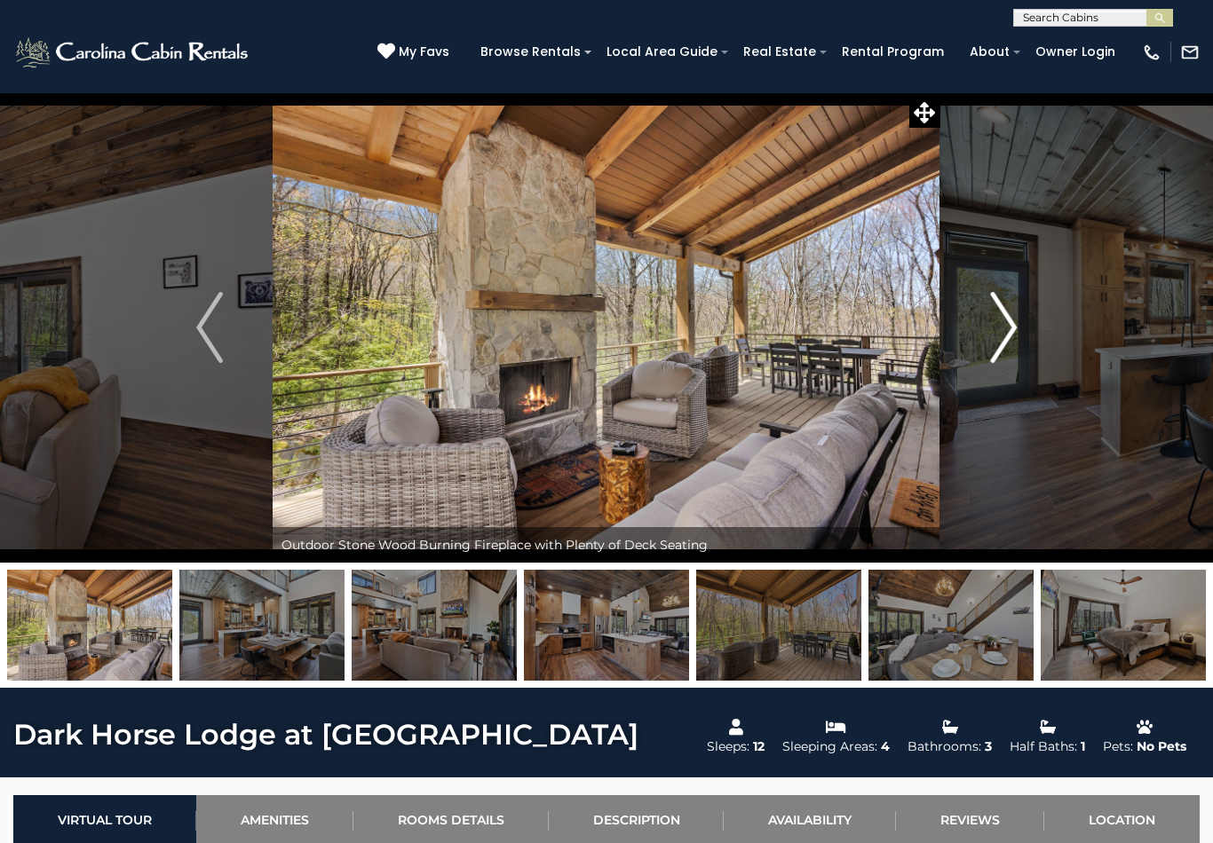
click at [1015, 358] on img "Next" at bounding box center [1003, 327] width 27 height 71
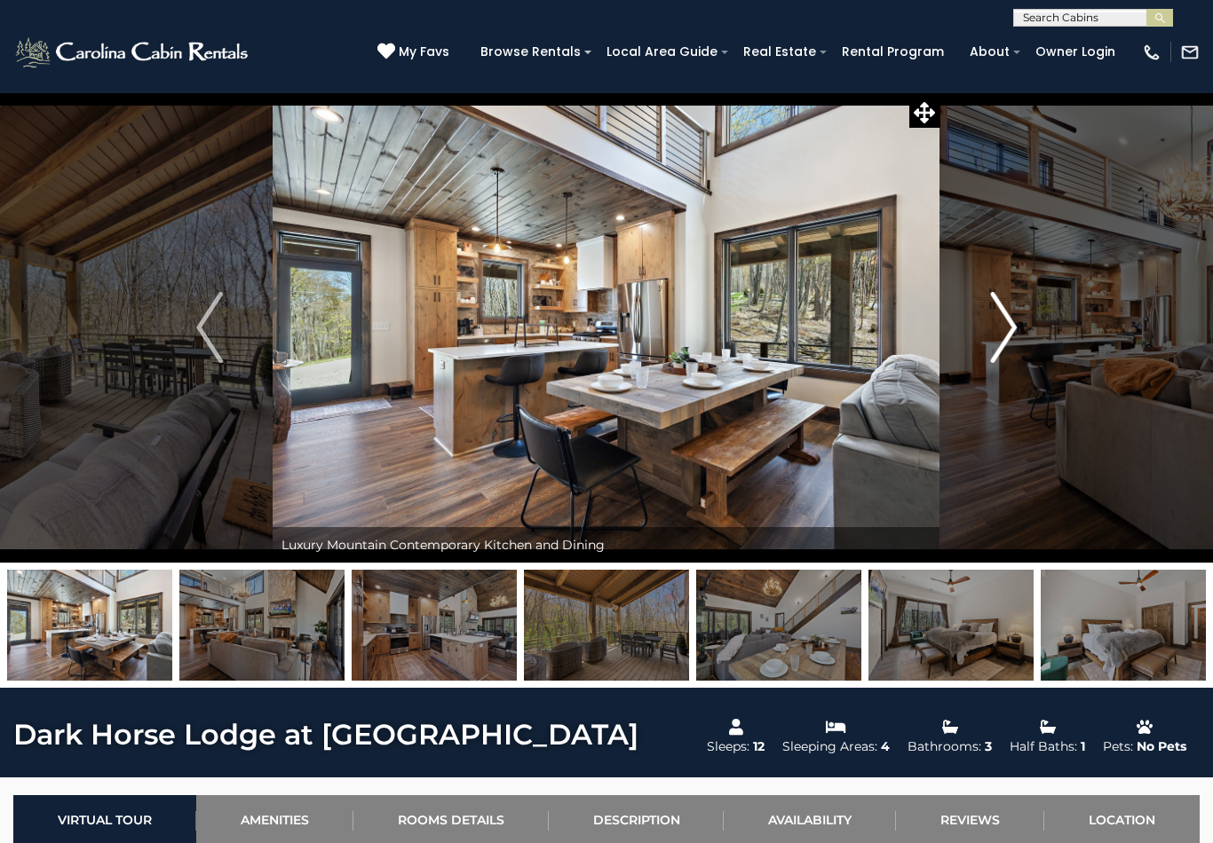
click at [1013, 358] on img "Next" at bounding box center [1003, 327] width 27 height 71
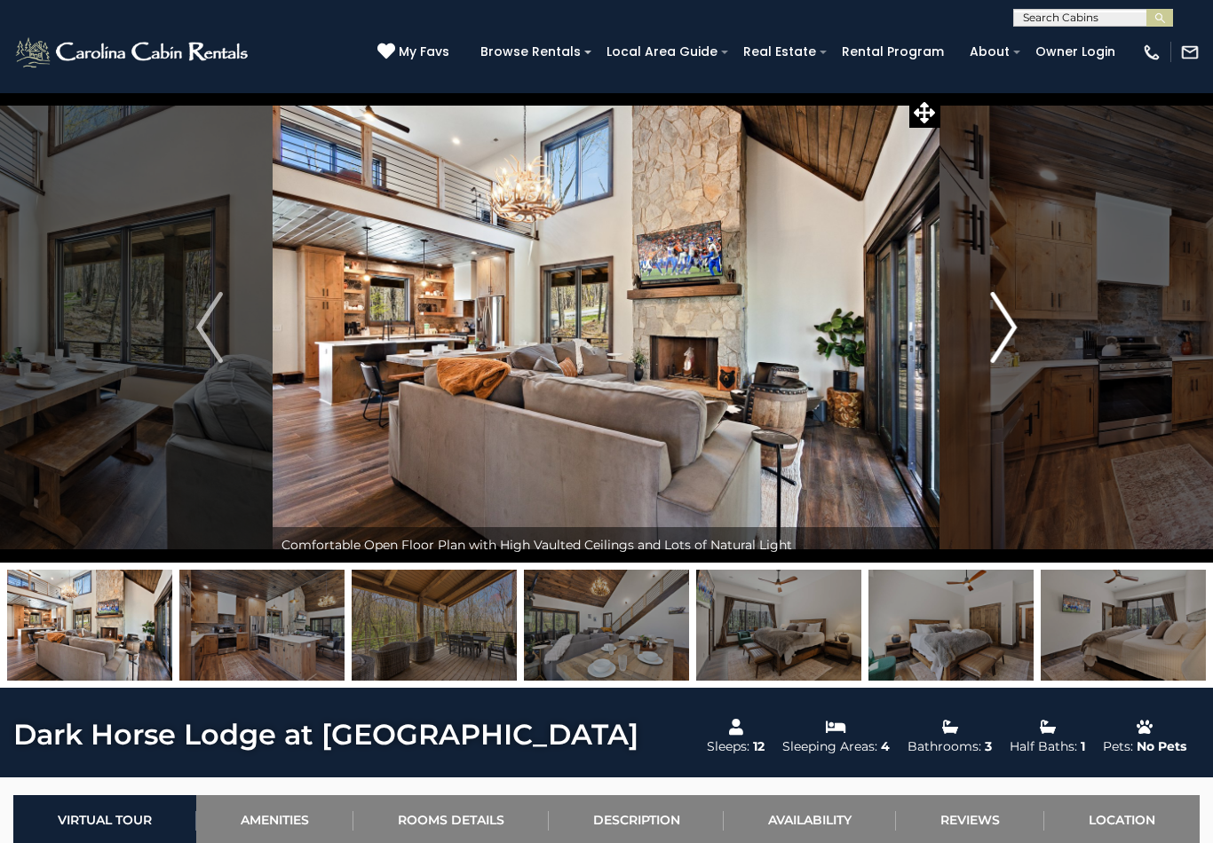
click at [1015, 356] on img "Next" at bounding box center [1003, 327] width 27 height 71
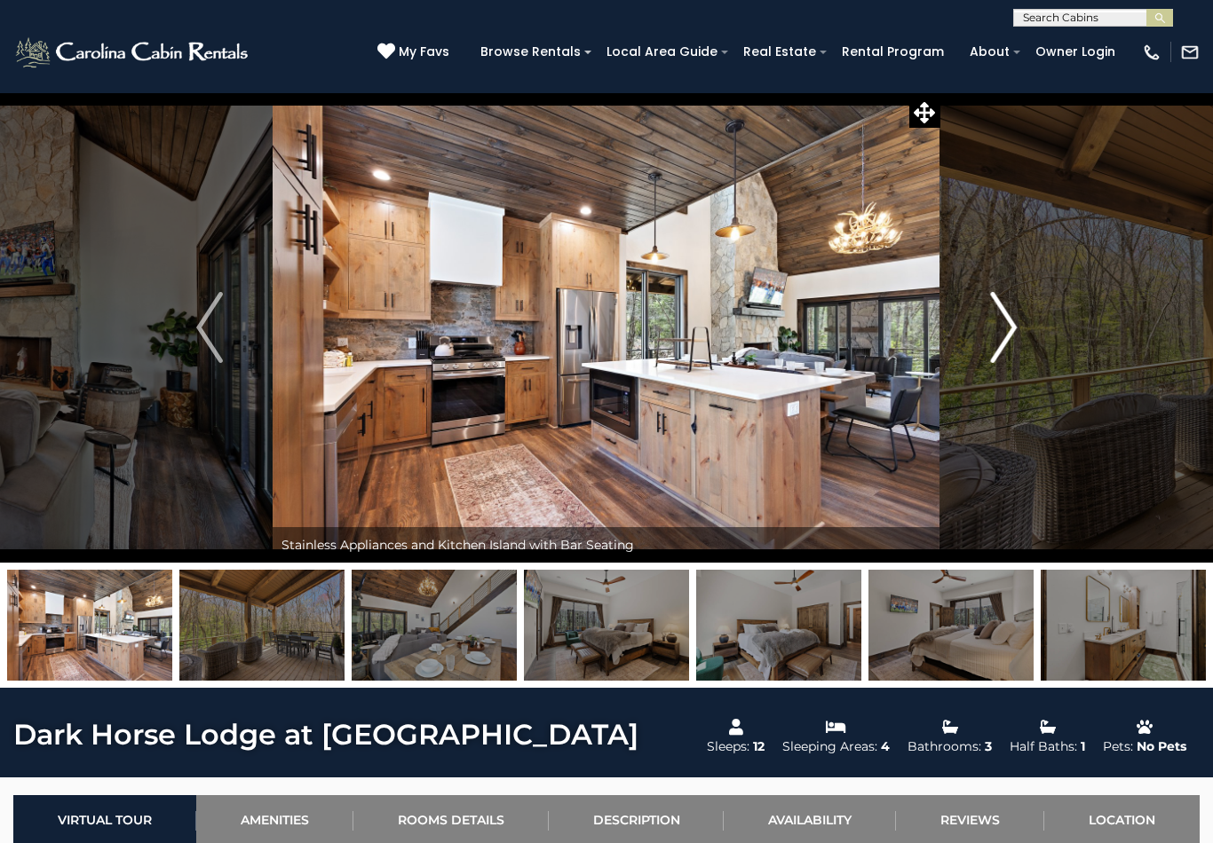
click at [1018, 356] on button "Next" at bounding box center [1003, 327] width 126 height 470
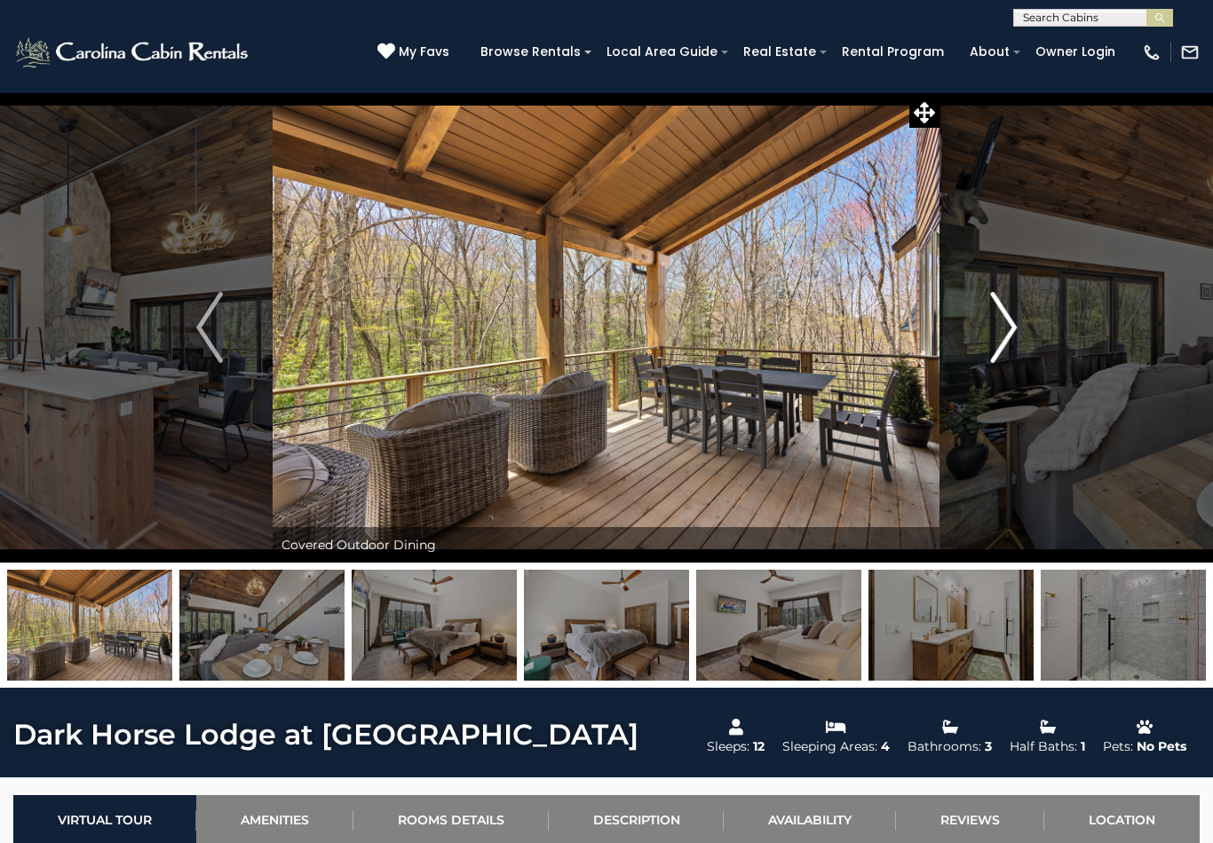
click at [1010, 358] on img "Next" at bounding box center [1003, 327] width 27 height 71
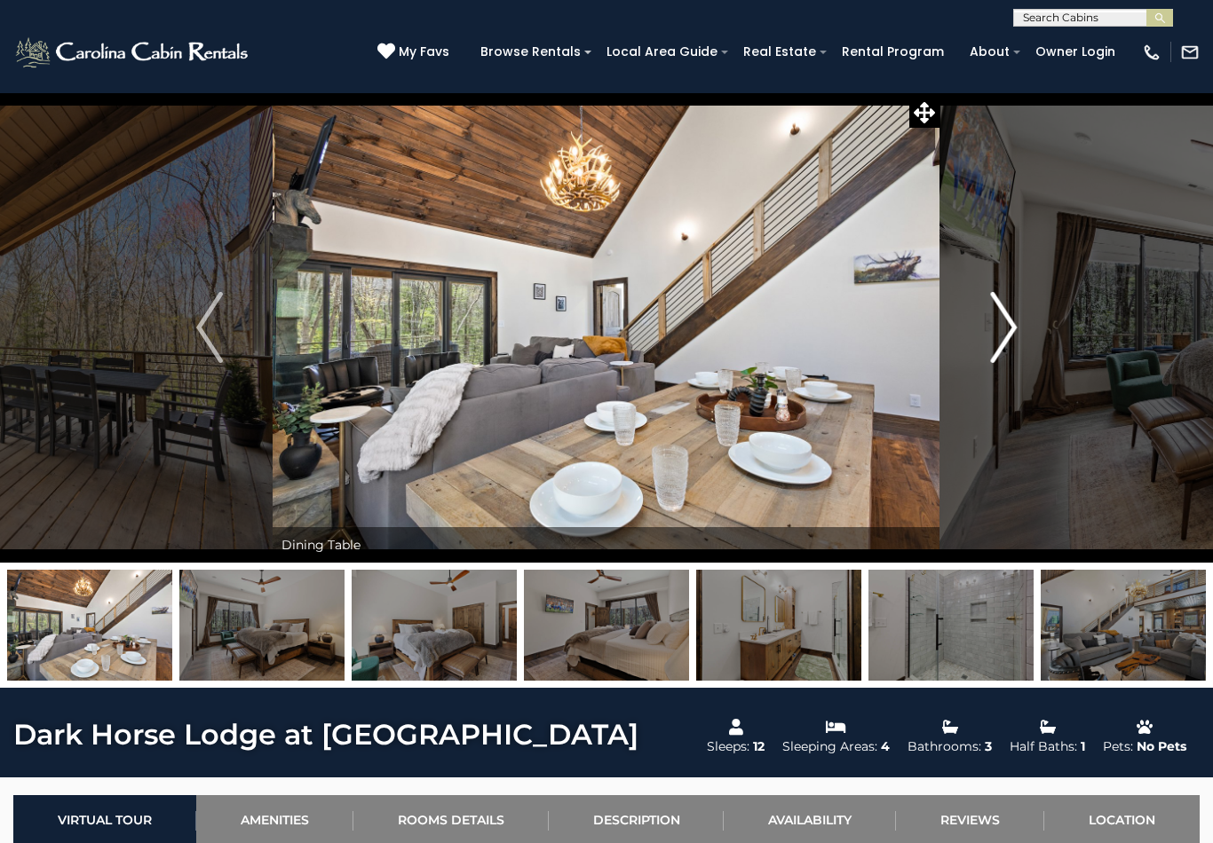
click at [1006, 362] on img "Next" at bounding box center [1003, 327] width 27 height 71
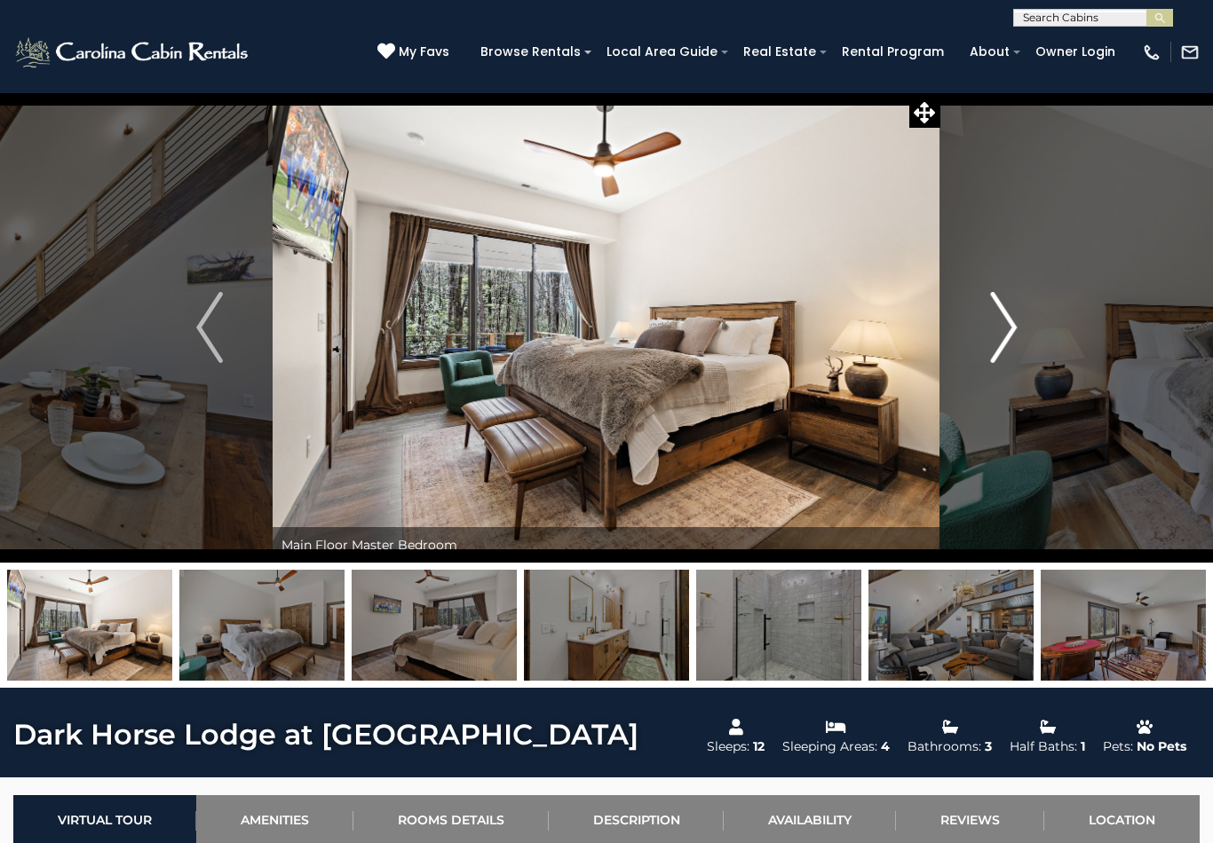
click at [1011, 359] on img "Next" at bounding box center [1003, 327] width 27 height 71
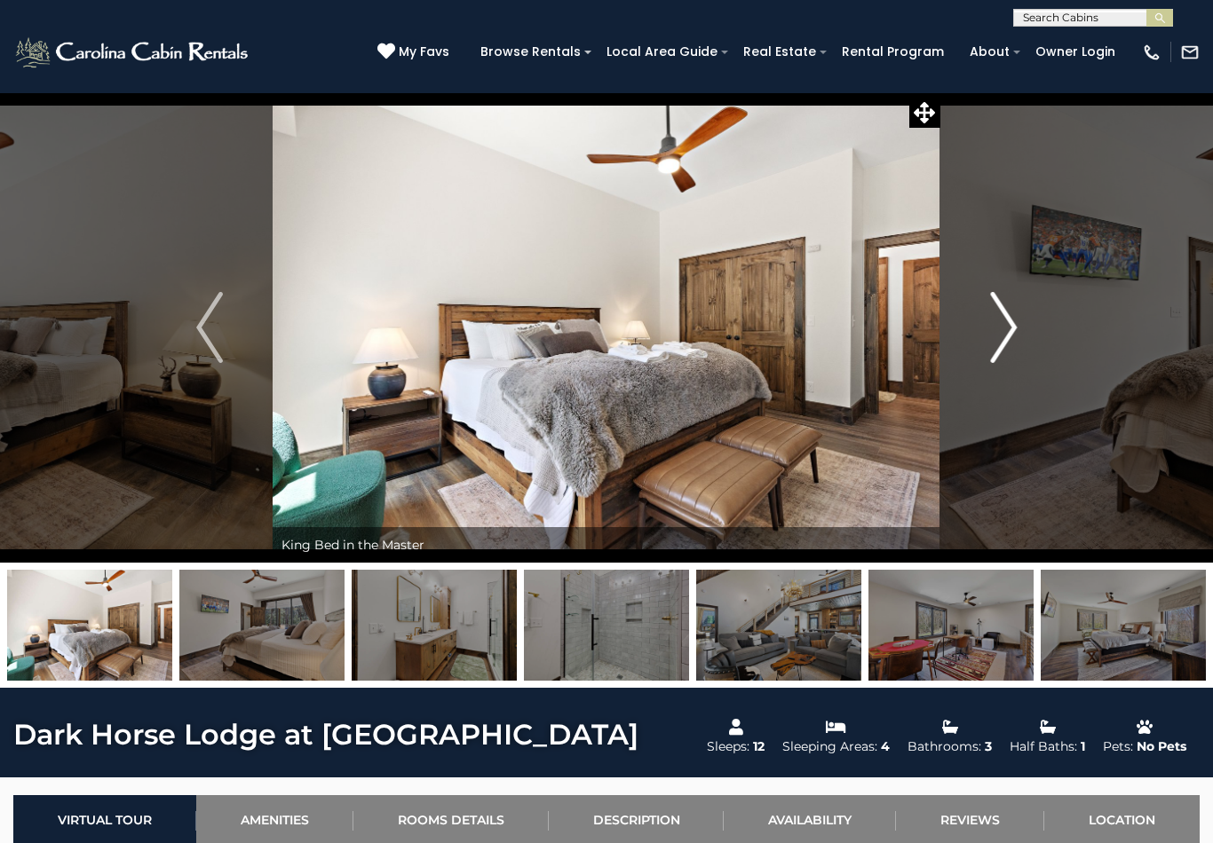
click at [1013, 357] on img "Next" at bounding box center [1003, 327] width 27 height 71
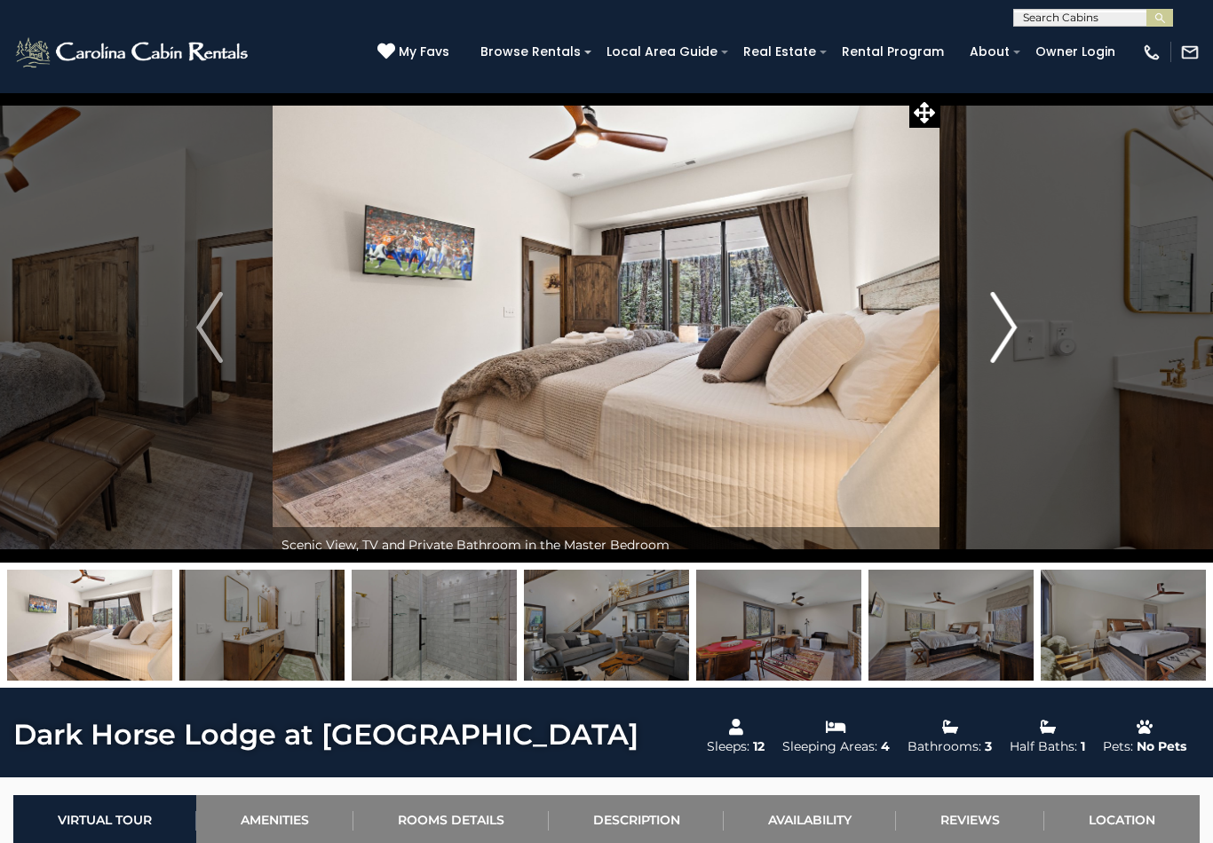
click at [1009, 359] on img "Next" at bounding box center [1003, 327] width 27 height 71
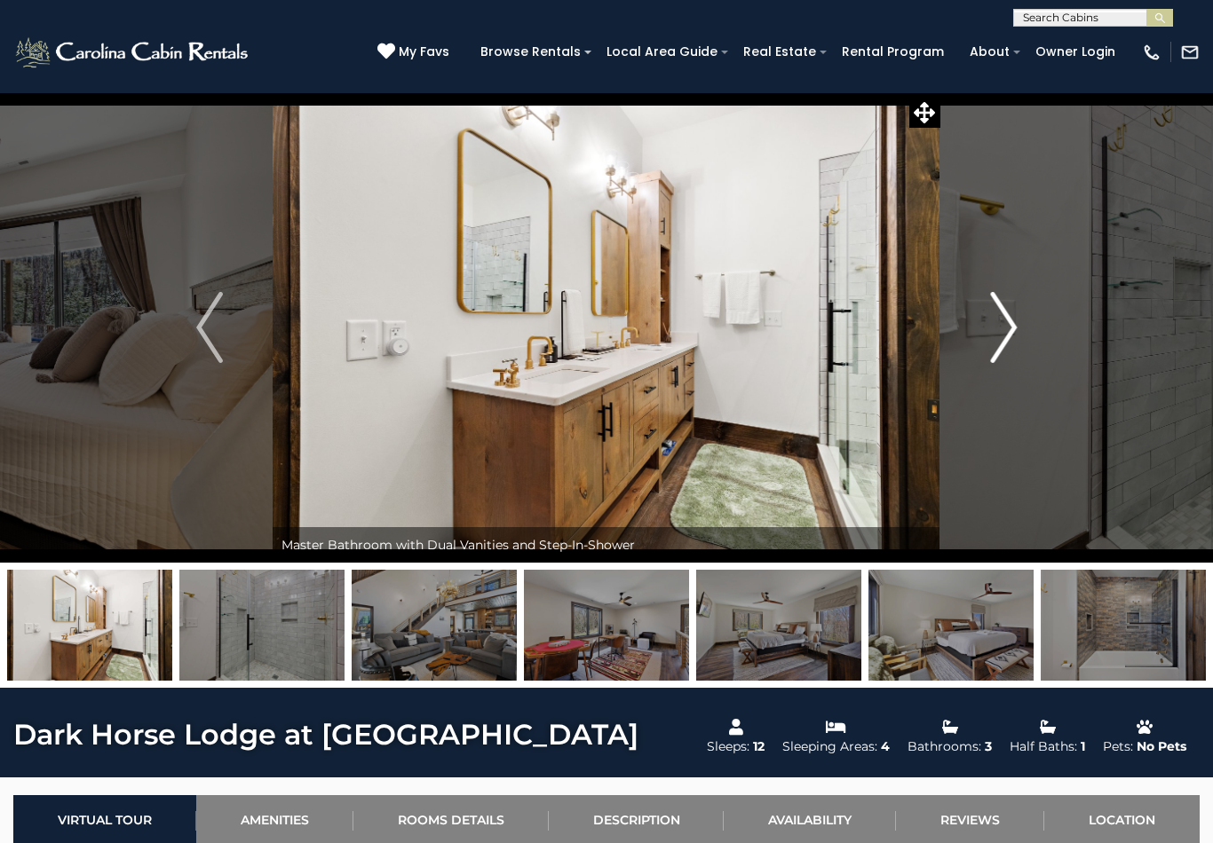
click at [1008, 360] on img "Next" at bounding box center [1003, 327] width 27 height 71
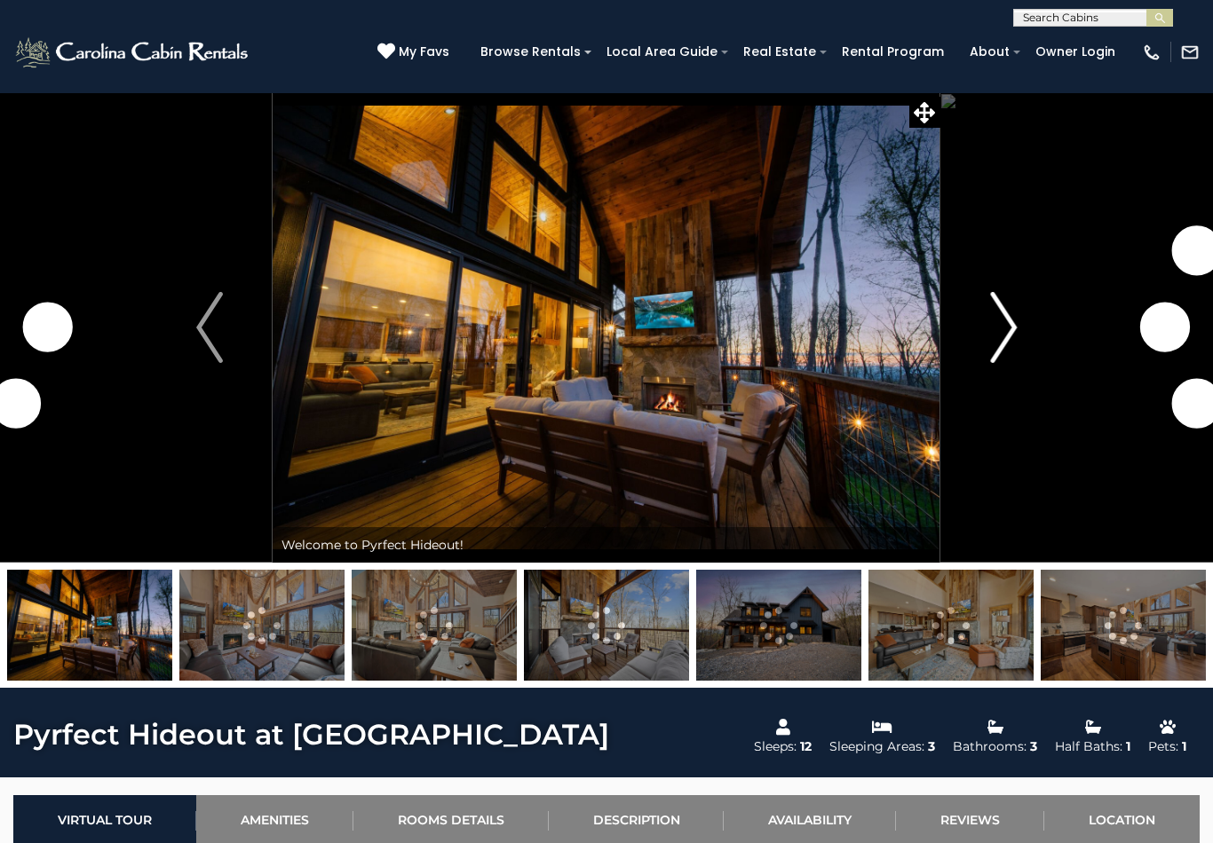
click at [1001, 326] on img "Next" at bounding box center [1003, 327] width 27 height 71
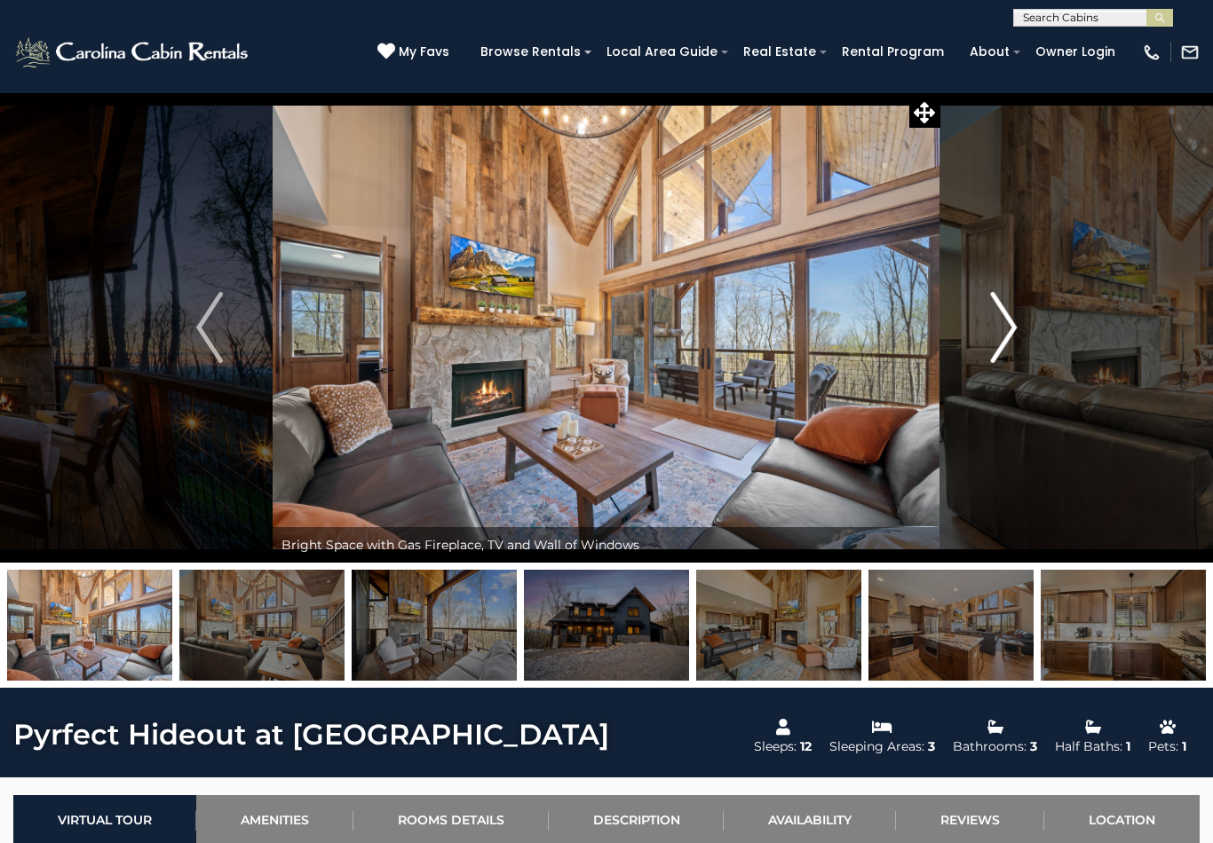
click at [1001, 344] on img "Next" at bounding box center [1003, 327] width 27 height 71
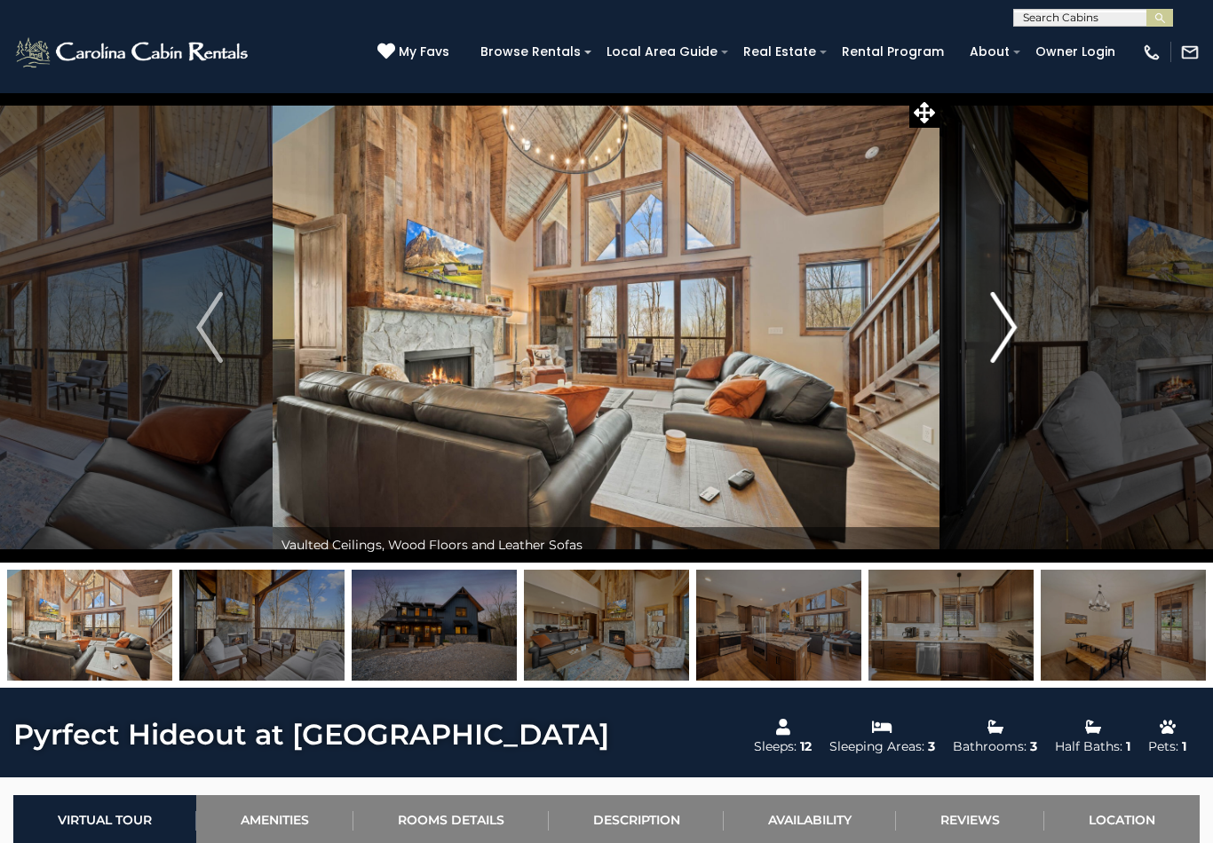
click at [1003, 345] on img "Next" at bounding box center [1003, 327] width 27 height 71
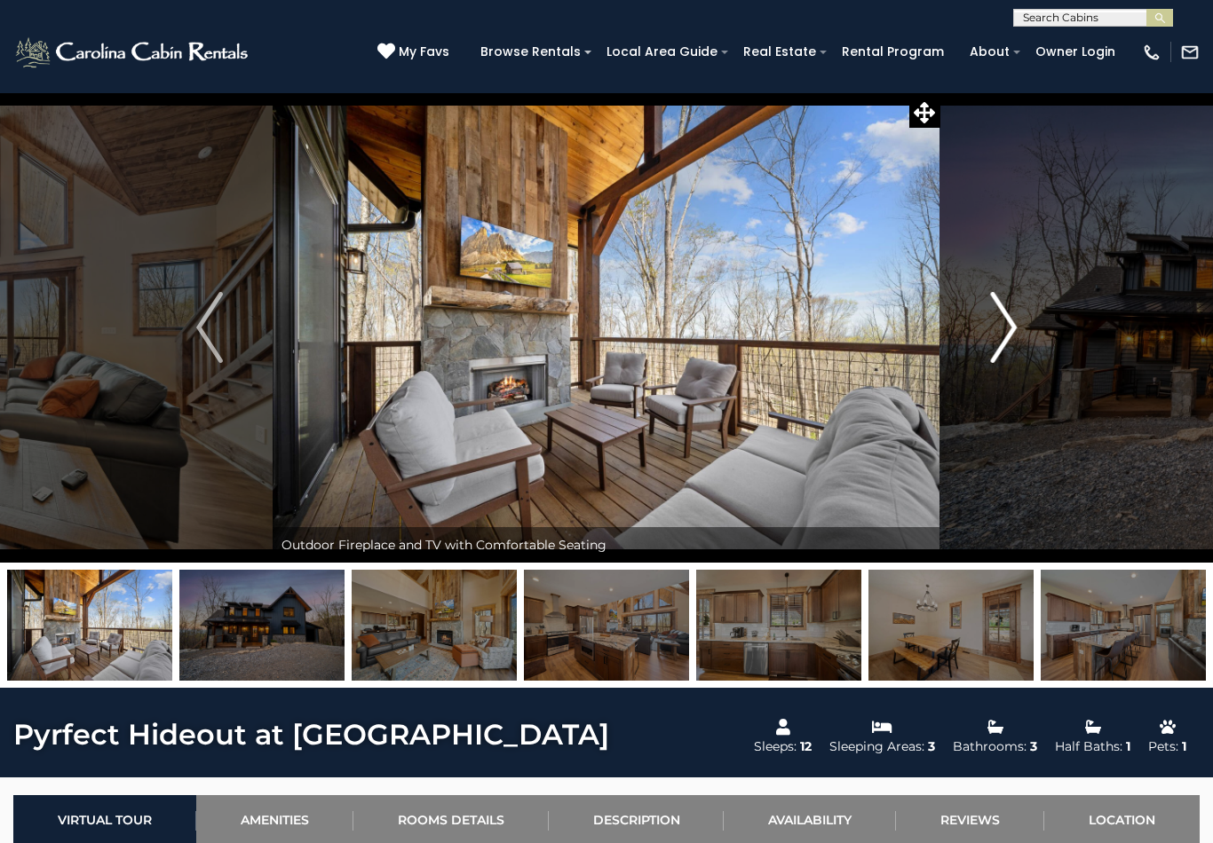
click at [1008, 350] on img "Next" at bounding box center [1003, 327] width 27 height 71
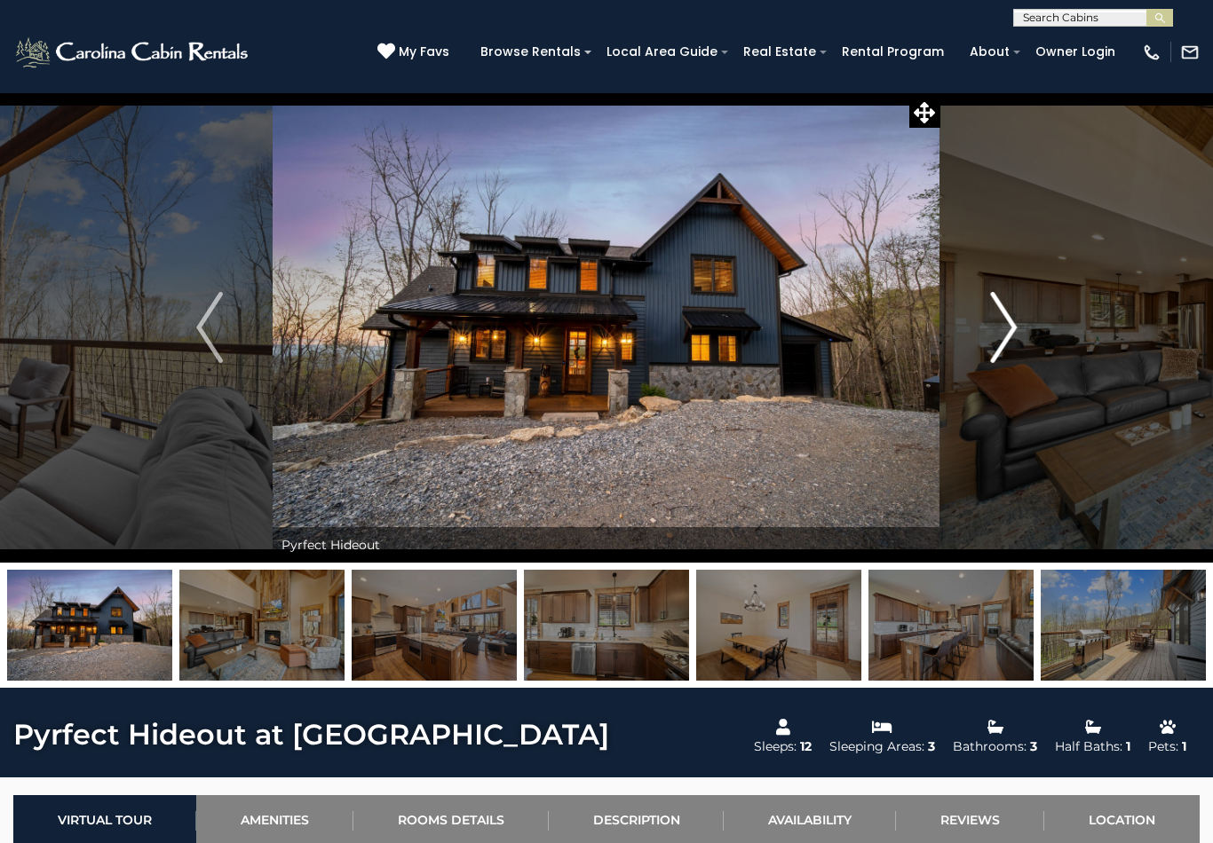
click at [1002, 343] on img "Next" at bounding box center [1003, 327] width 27 height 71
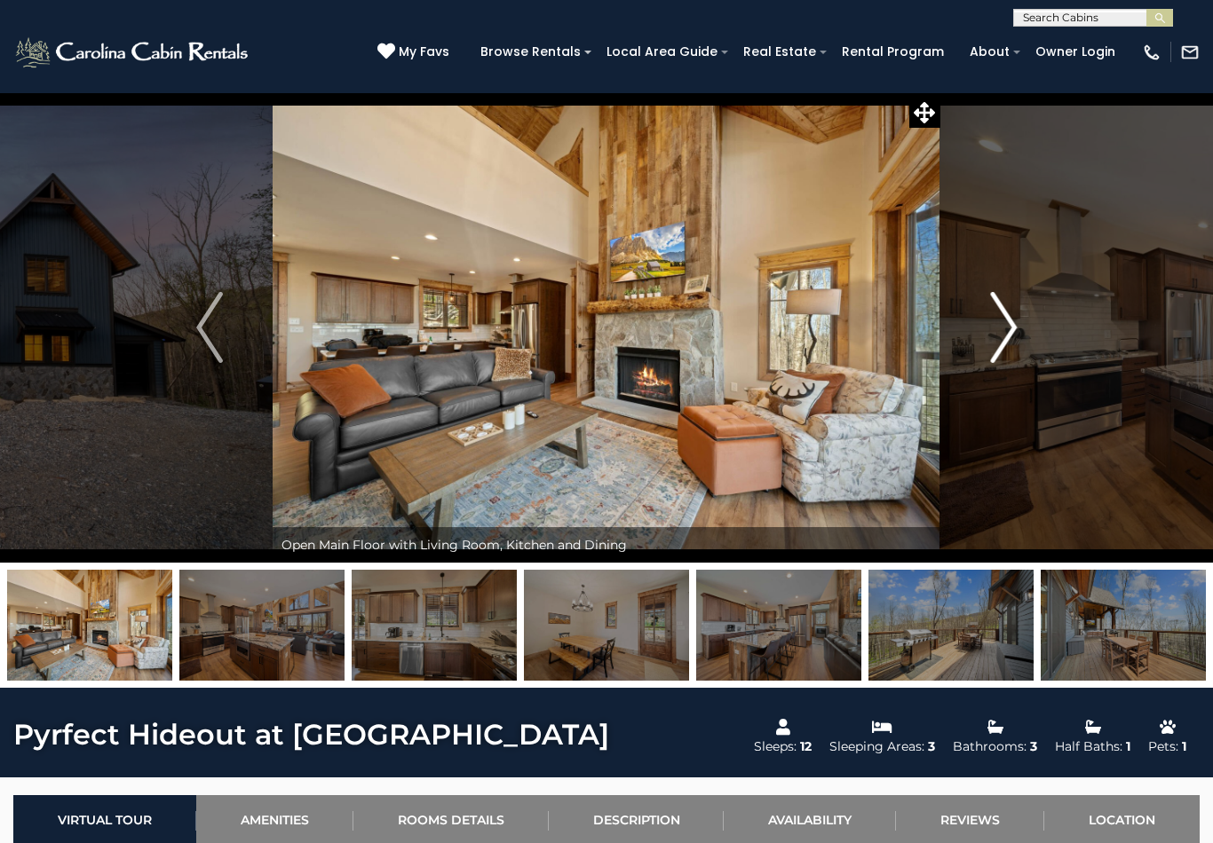
click at [997, 350] on img "Next" at bounding box center [1003, 327] width 27 height 71
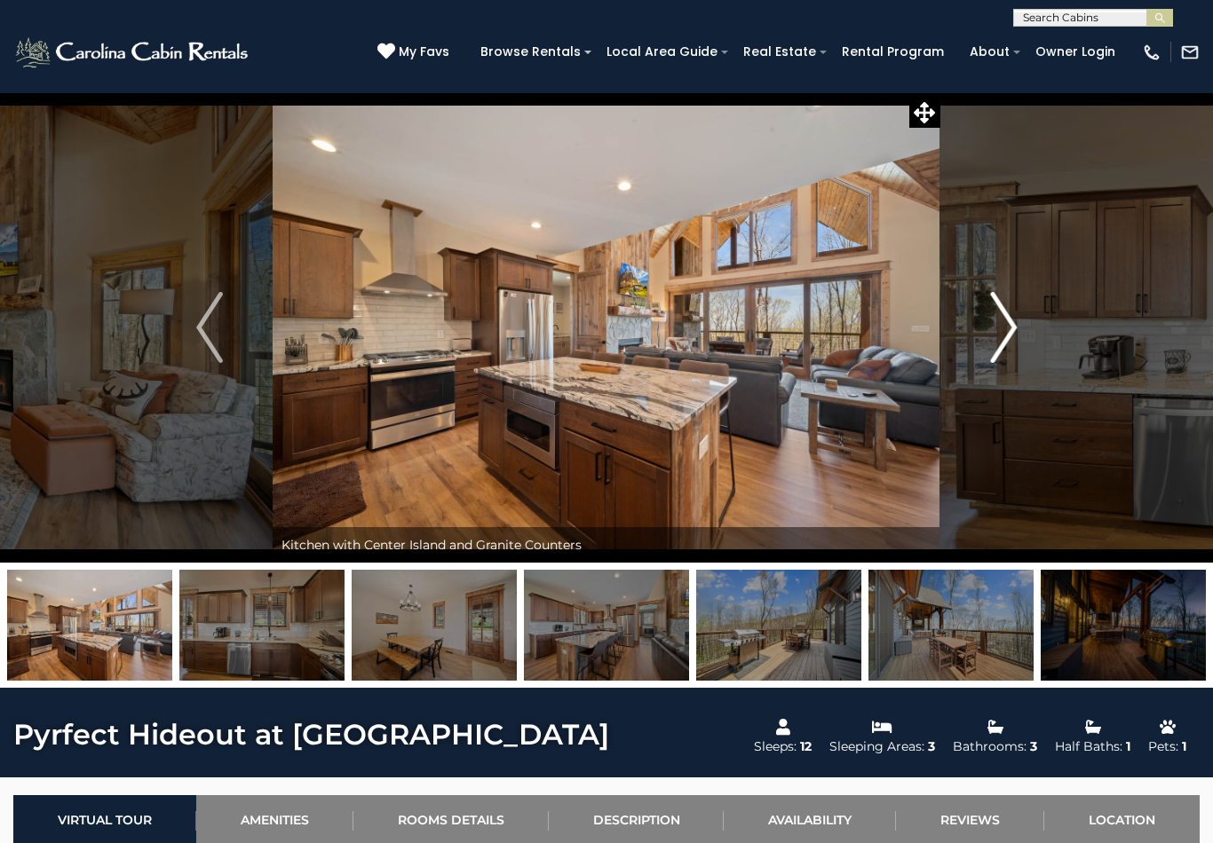
click at [1002, 348] on img "Next" at bounding box center [1003, 327] width 27 height 71
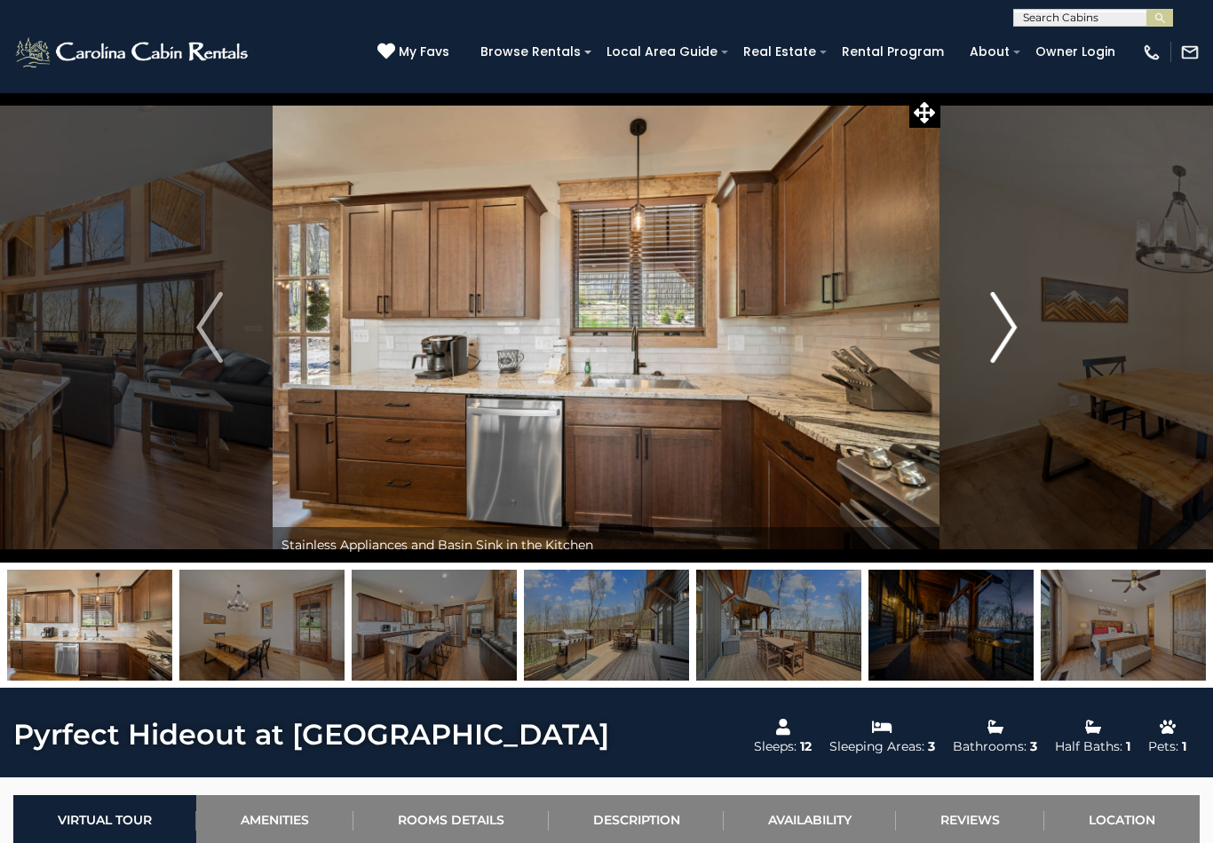
click at [993, 355] on img "Next" at bounding box center [1003, 327] width 27 height 71
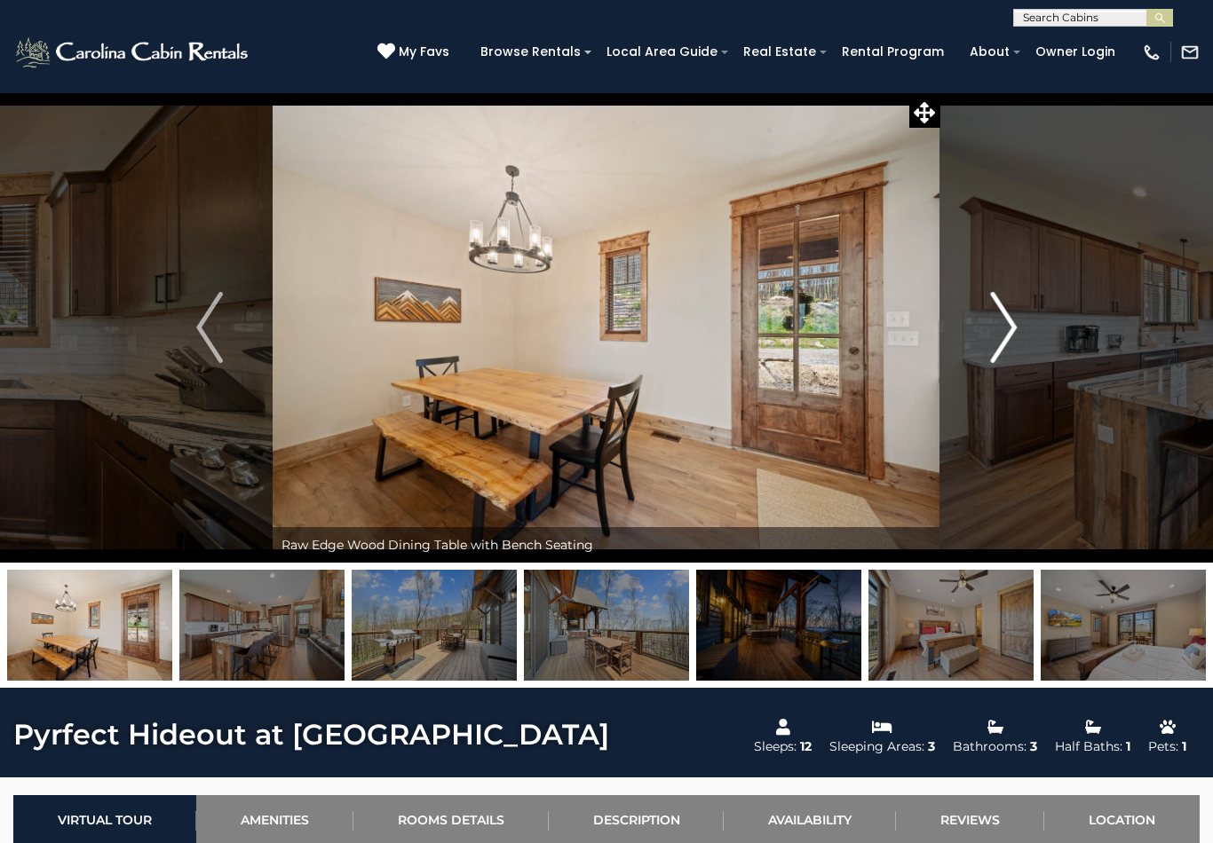
click at [1000, 352] on img "Next" at bounding box center [1003, 327] width 27 height 71
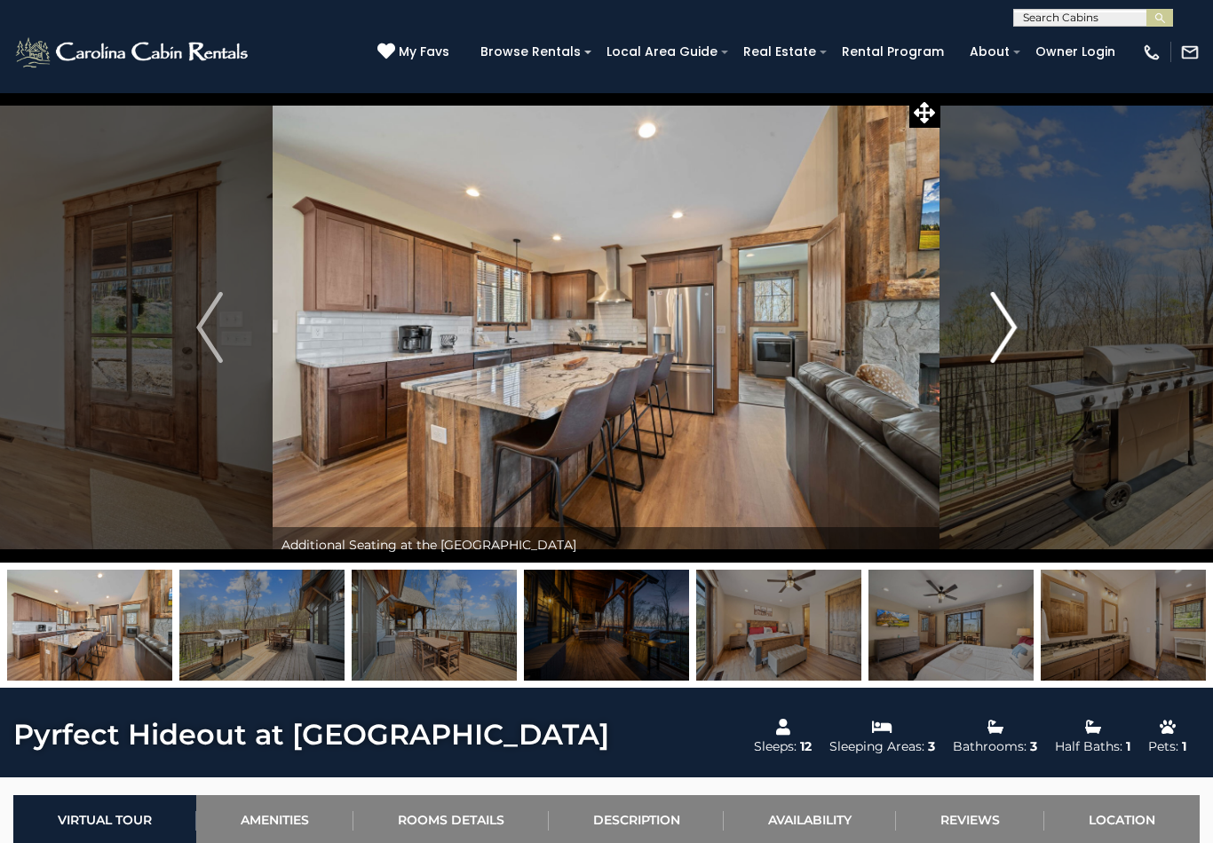
click at [998, 353] on img "Next" at bounding box center [1003, 327] width 27 height 71
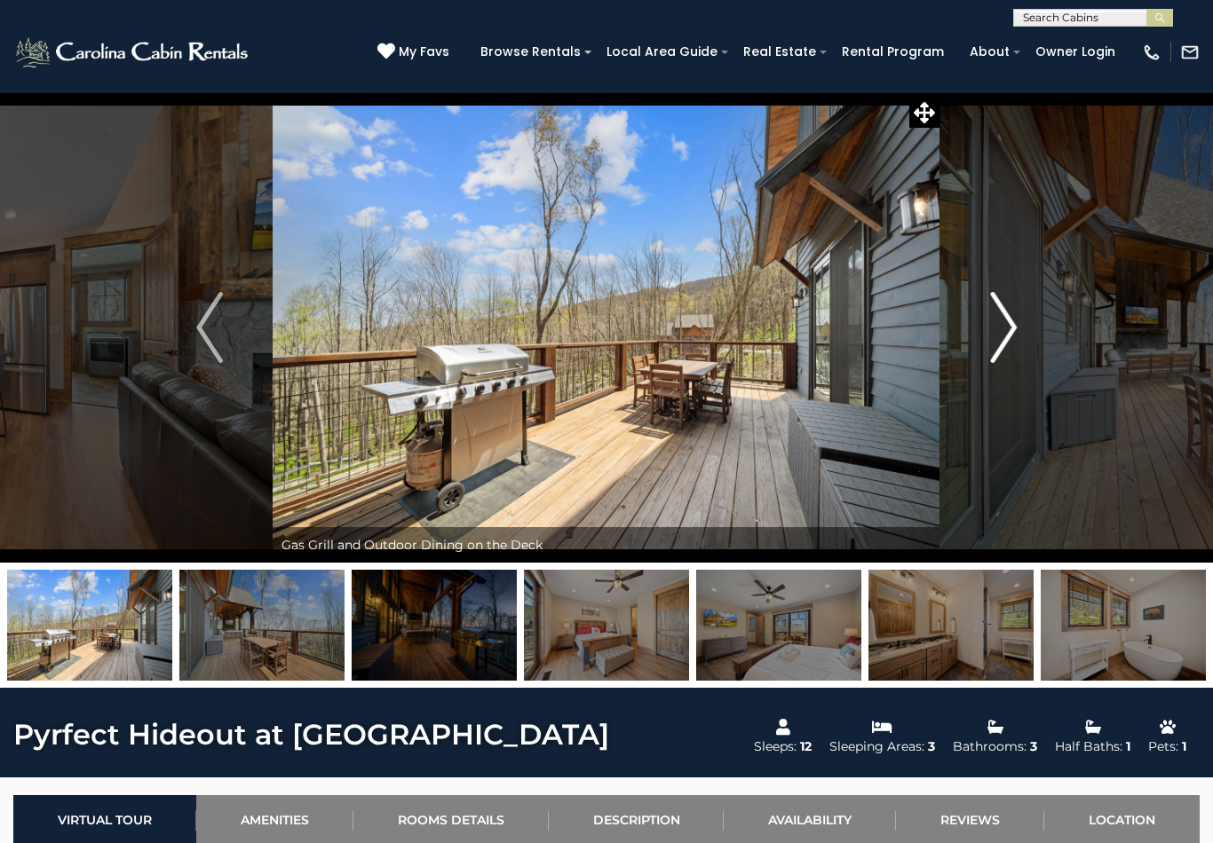
click at [1001, 352] on img "Next" at bounding box center [1003, 327] width 27 height 71
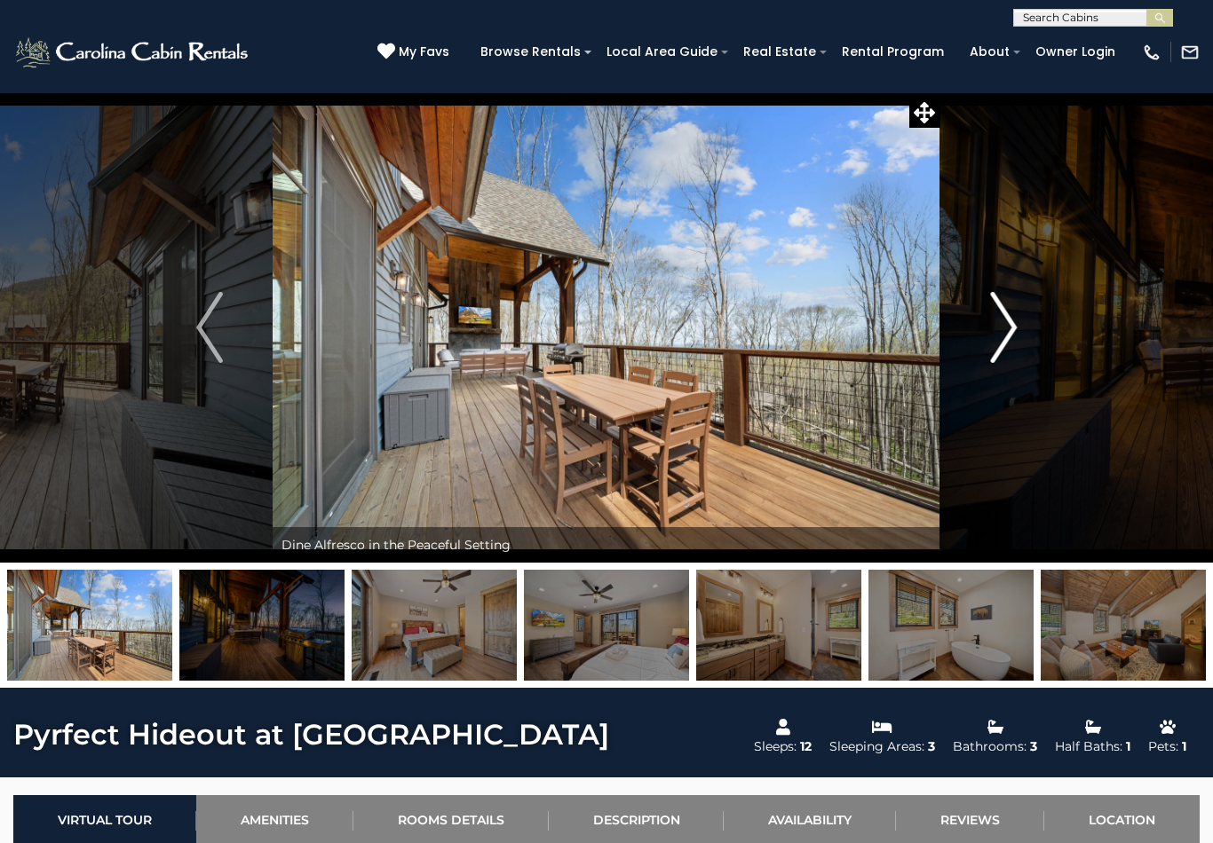
click at [1002, 350] on img "Next" at bounding box center [1003, 327] width 27 height 71
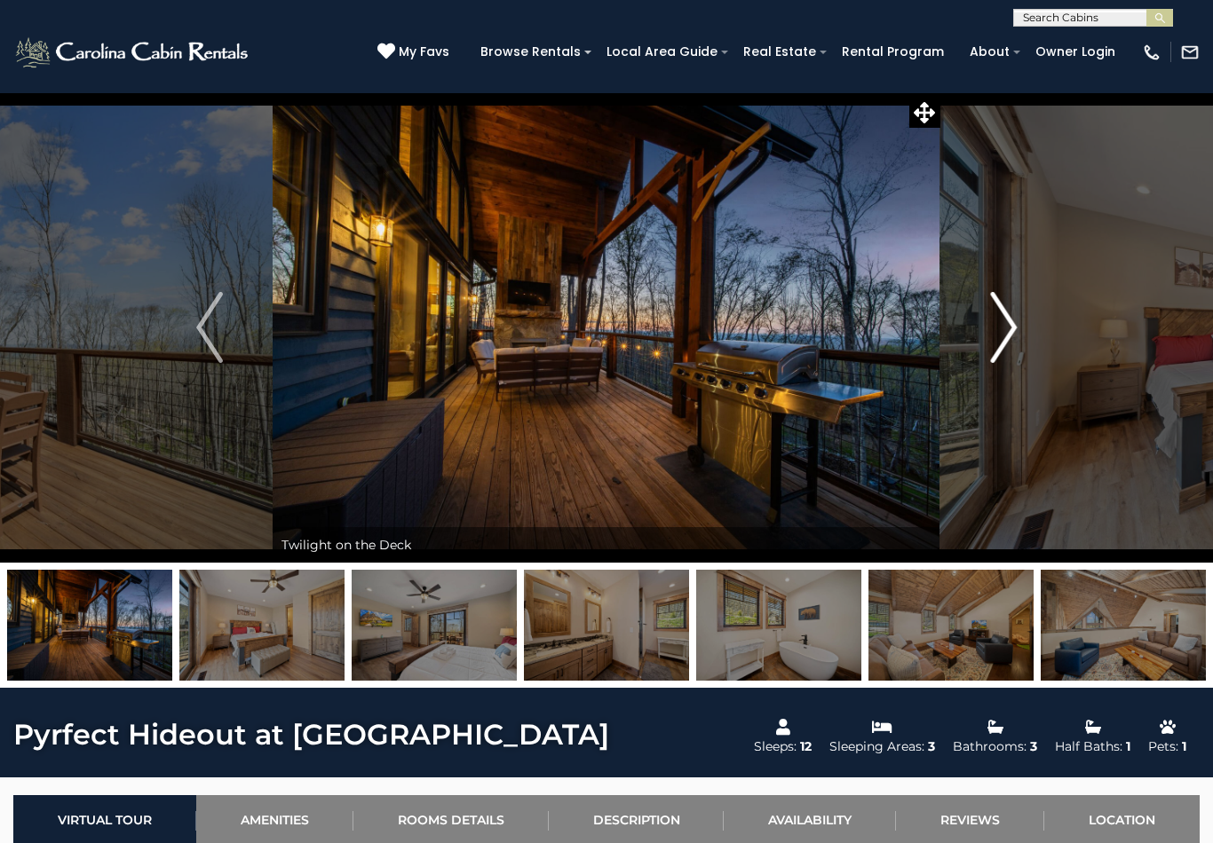
click at [1004, 348] on img "Next" at bounding box center [1003, 327] width 27 height 71
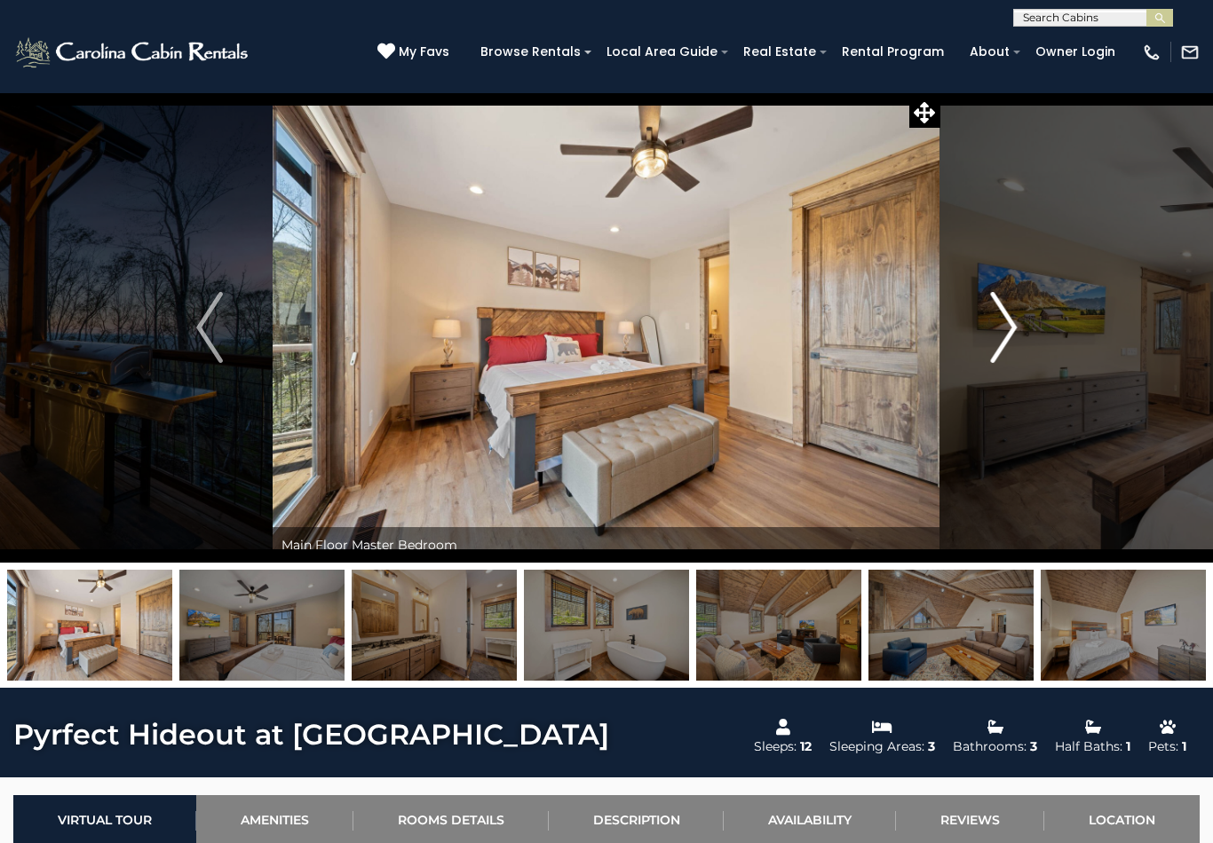
click at [1000, 351] on img "Next" at bounding box center [1003, 327] width 27 height 71
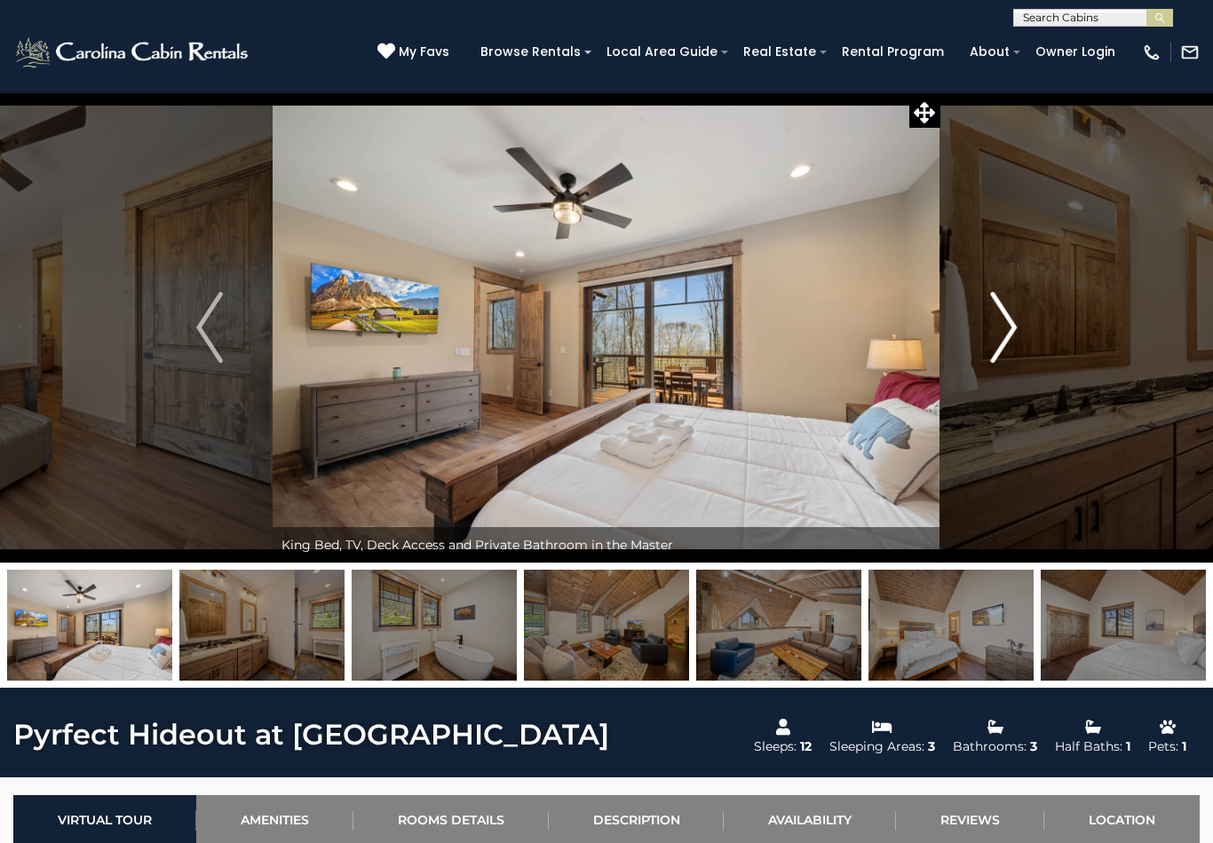
click at [1001, 352] on img "Next" at bounding box center [1003, 327] width 27 height 71
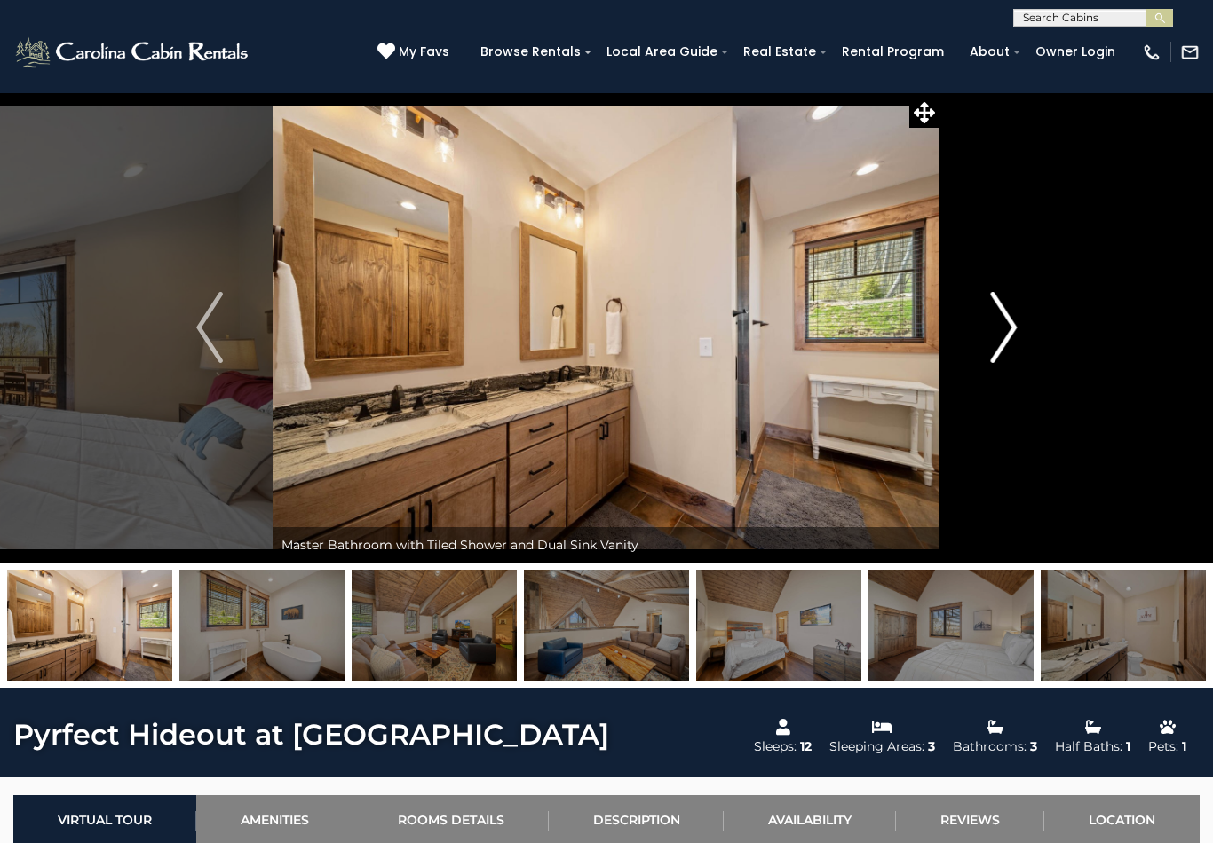
click at [1000, 352] on img "Next" at bounding box center [1003, 327] width 27 height 71
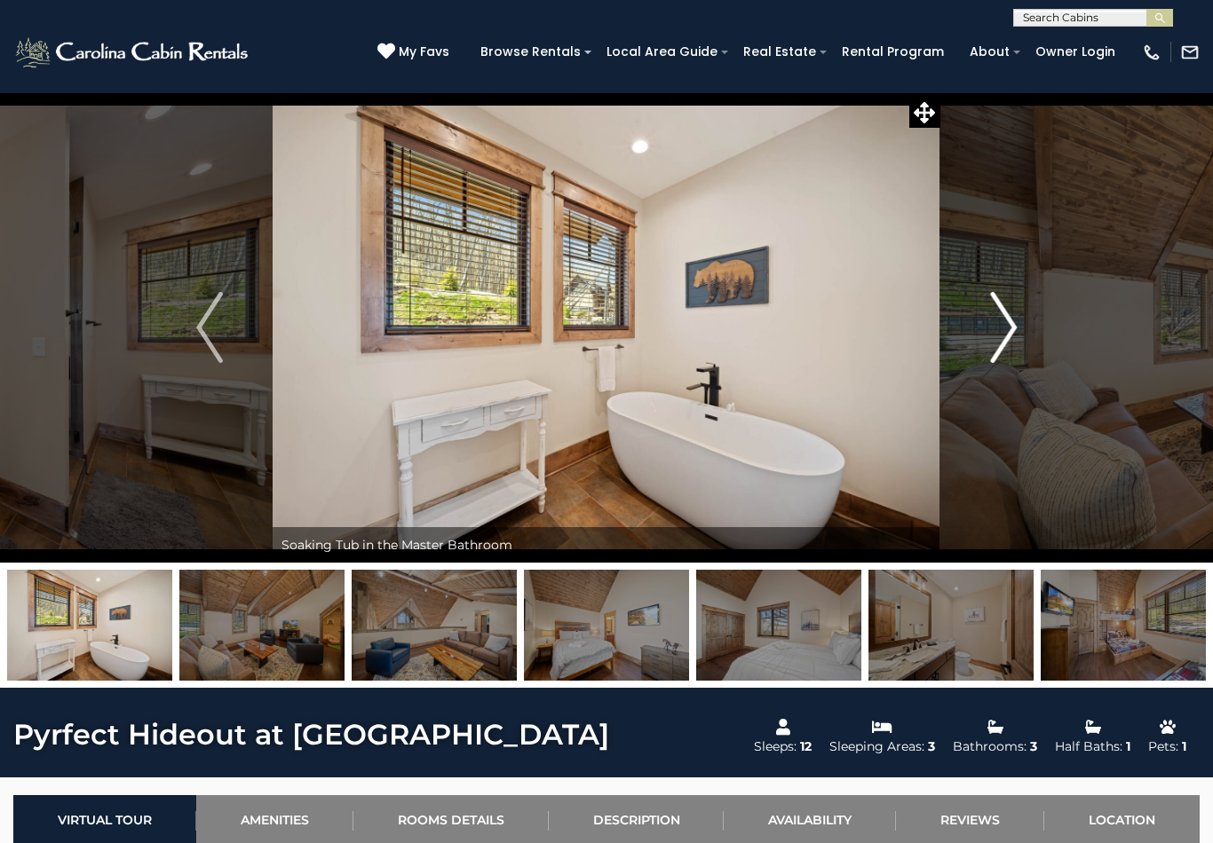
click at [1000, 352] on img "Next" at bounding box center [1003, 327] width 27 height 71
